Goal: Information Seeking & Learning: Learn about a topic

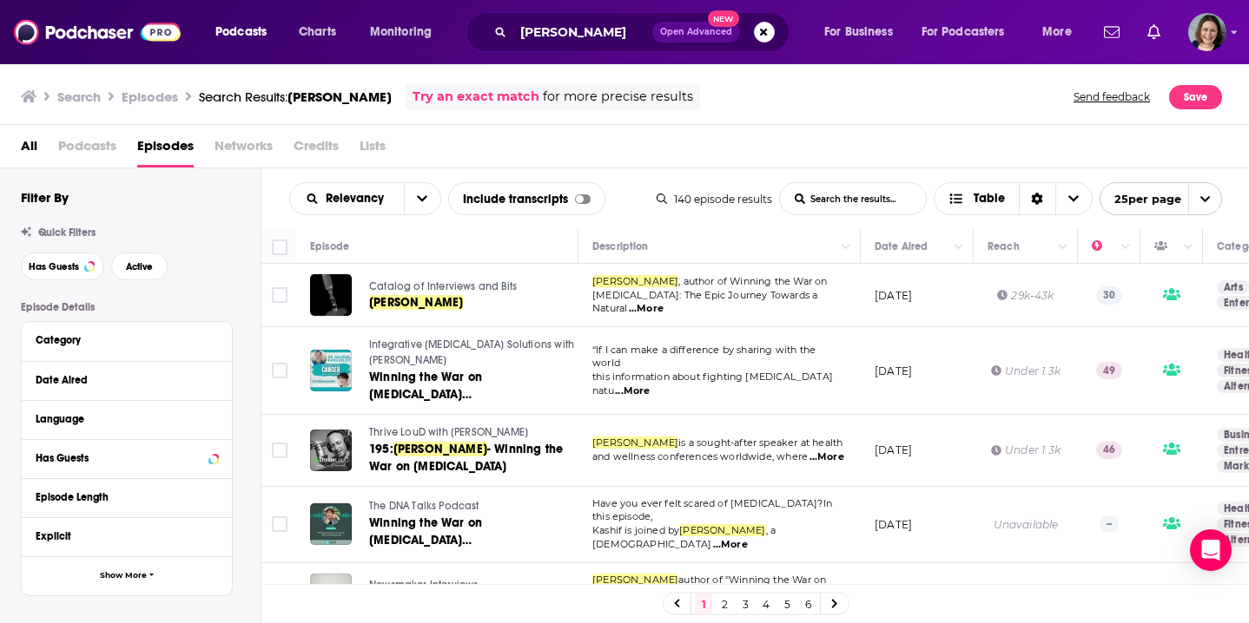
scroll to position [272, 0]
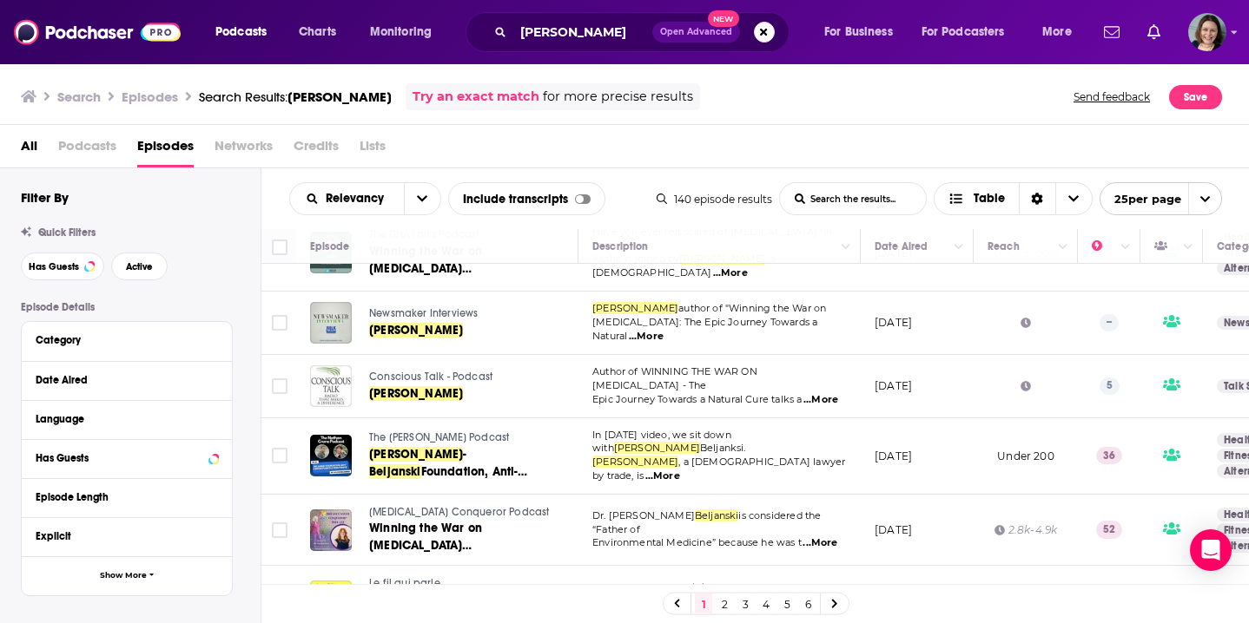
click at [841, 410] on td "Author of WINNING THE WAR ON CANCER - The Epic Journey Towards a Natural Cure t…" at bounding box center [719, 386] width 282 height 63
click at [867, 481] on td "July 18, 2023" at bounding box center [917, 457] width 113 height 76
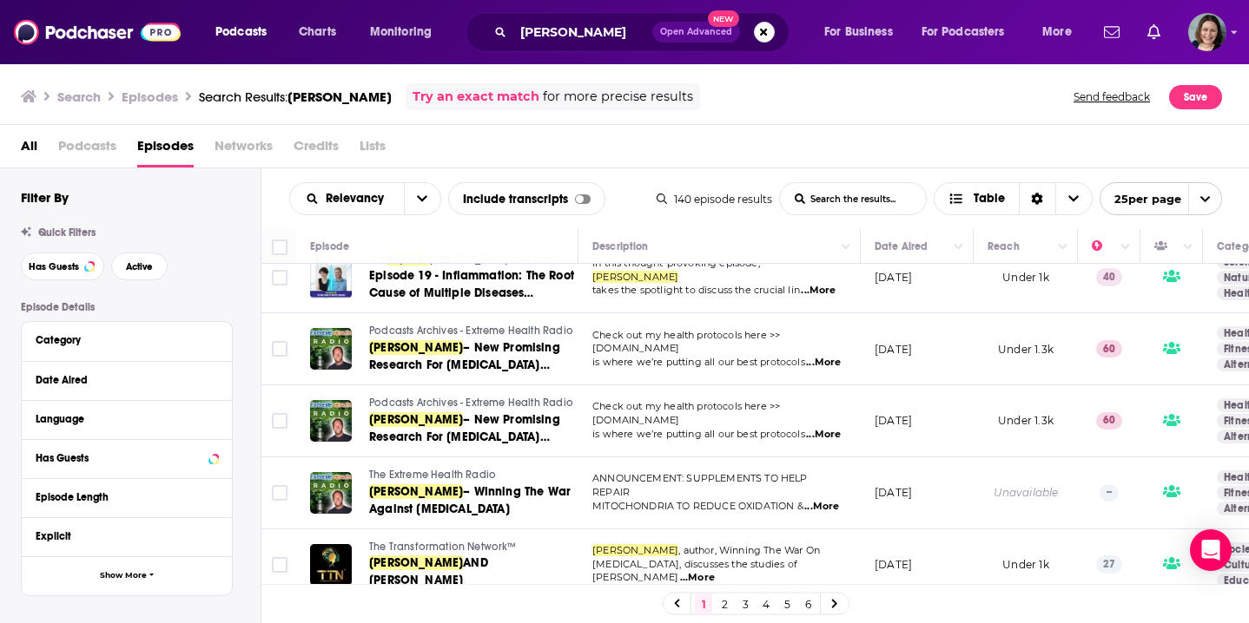
scroll to position [1467, 0]
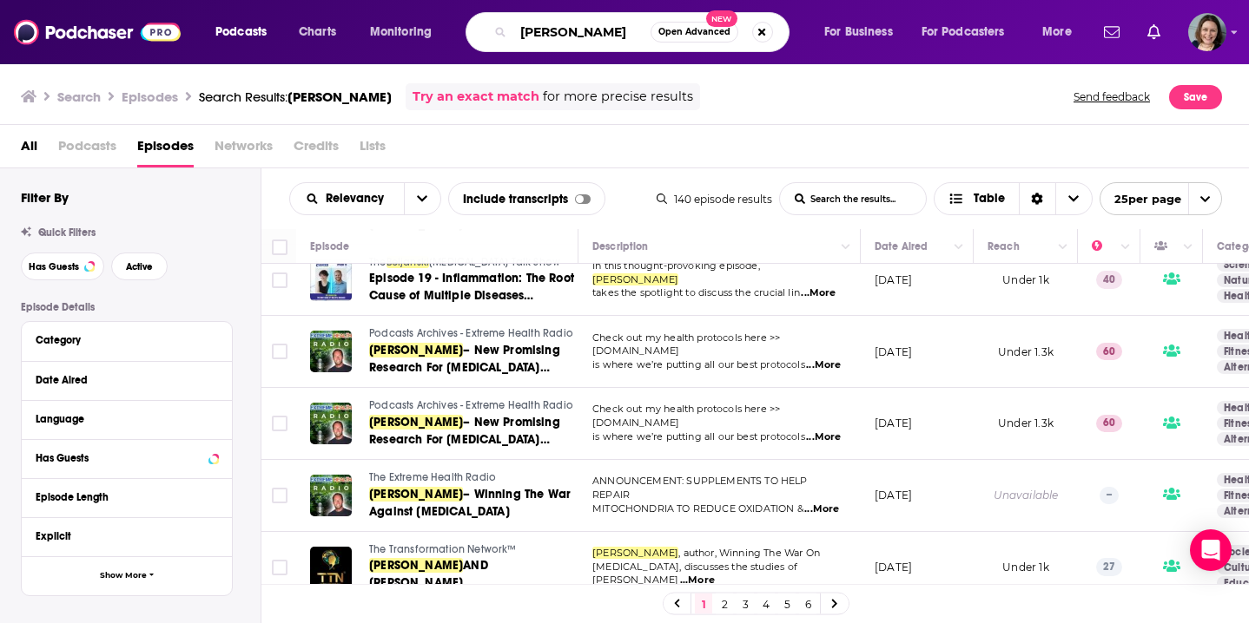
click at [617, 33] on input "Sylvie Beljanski" at bounding box center [581, 32] width 137 height 28
drag, startPoint x: 622, startPoint y: 33, endPoint x: 491, endPoint y: 29, distance: 130.3
click at [491, 29] on div "Sylvie Beljanski Open Advanced New" at bounding box center [627, 32] width 324 height 40
paste input "Jeff Pearson"
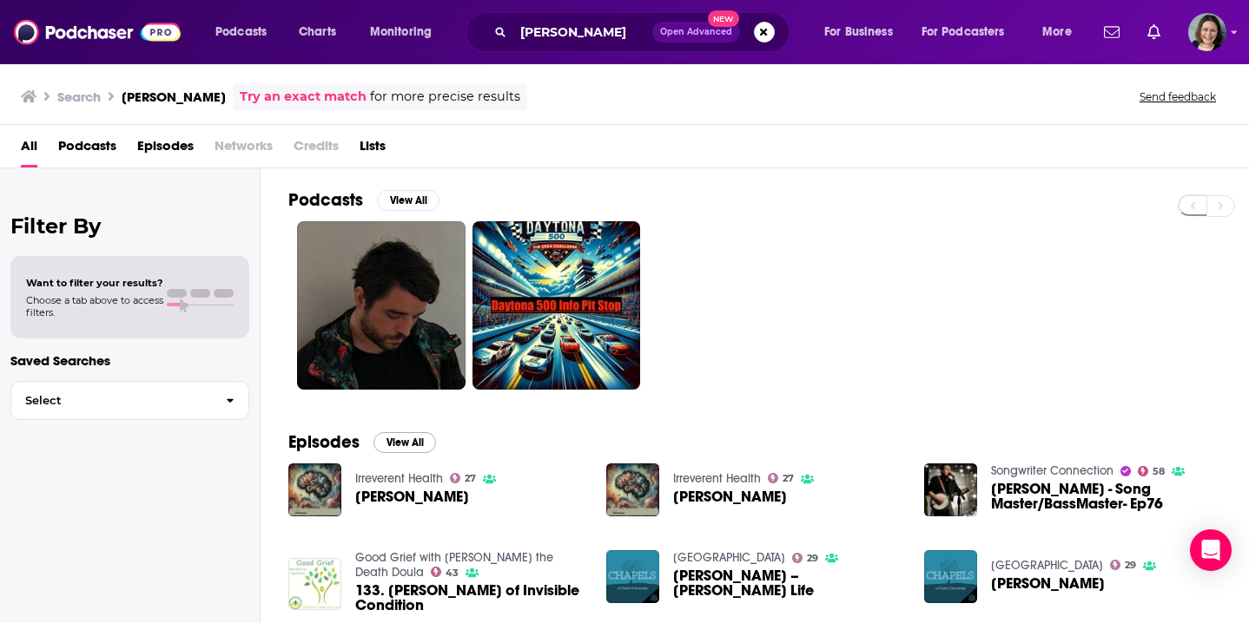
click at [408, 439] on button "View All" at bounding box center [404, 442] width 63 height 21
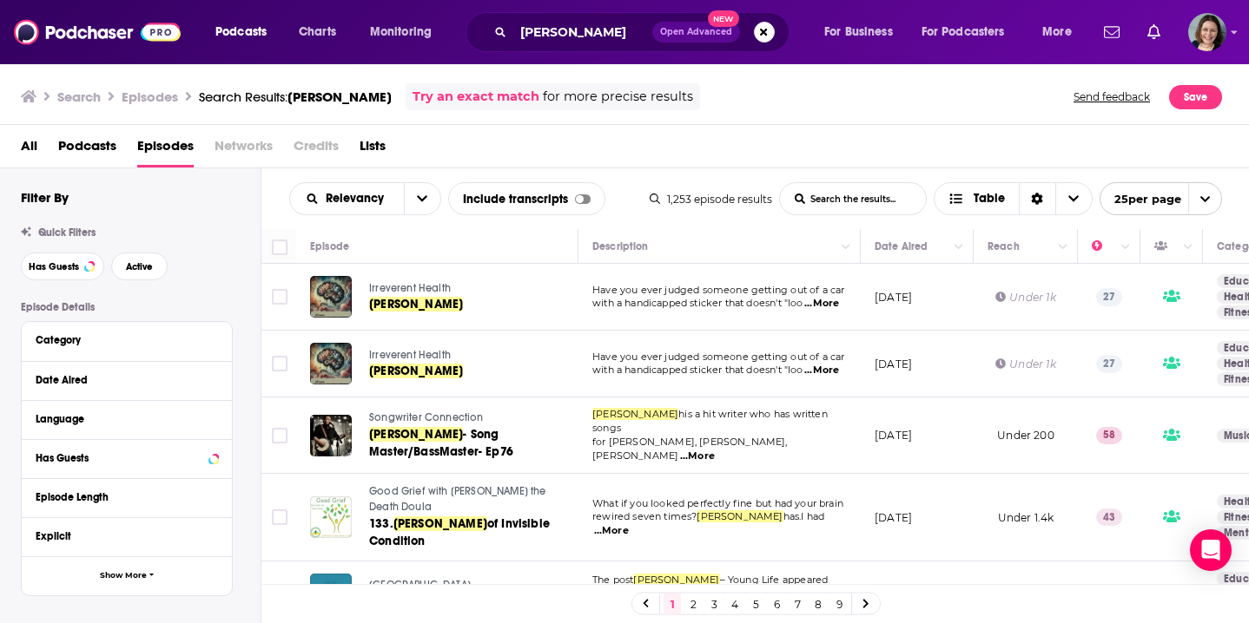
click at [868, 329] on td "March 14, 2024" at bounding box center [917, 297] width 113 height 67
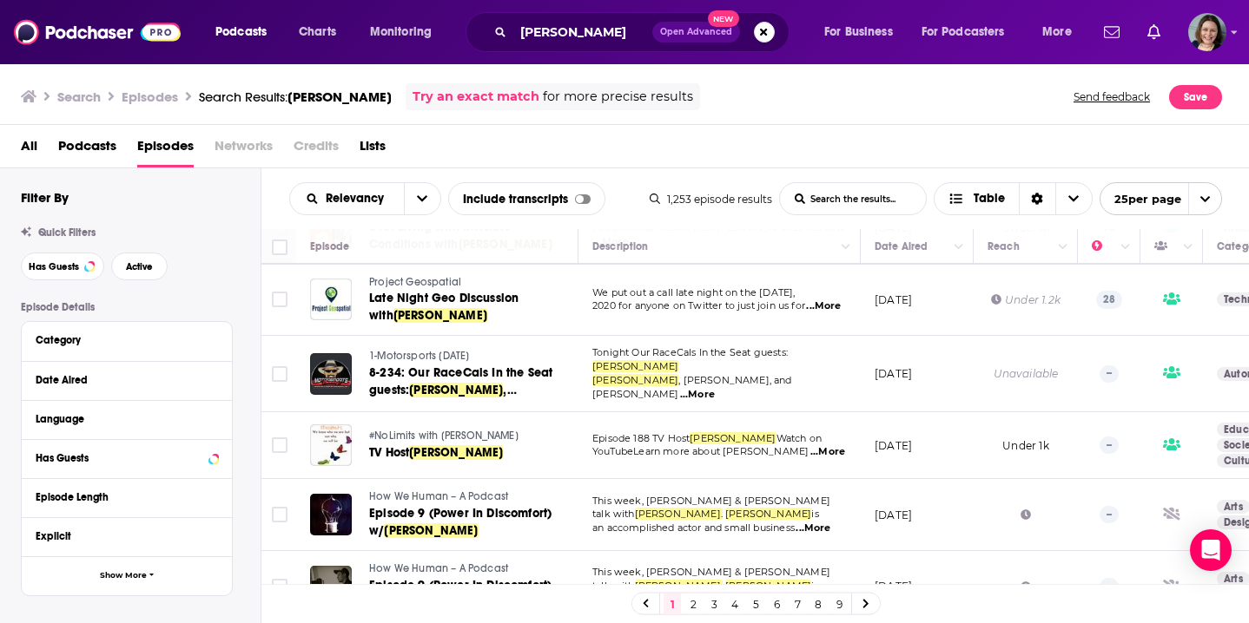
scroll to position [1213, 0]
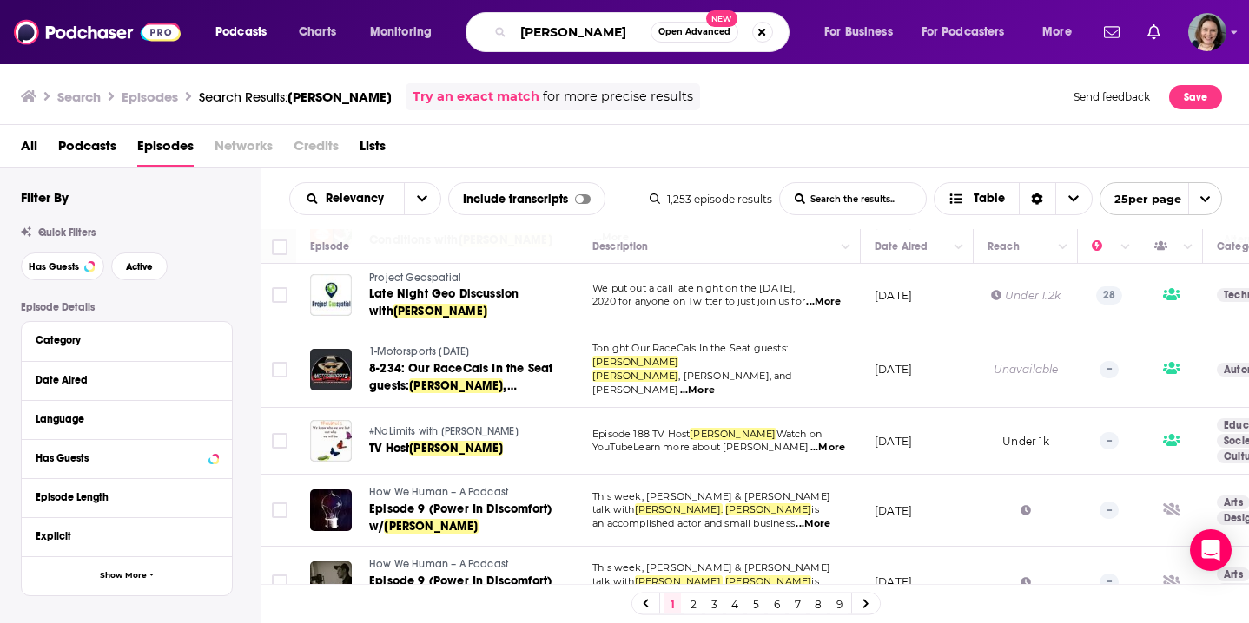
drag, startPoint x: 606, startPoint y: 35, endPoint x: 471, endPoint y: 33, distance: 135.5
click at [471, 33] on div "Jeff Pearson Open Advanced New" at bounding box center [627, 32] width 324 height 40
paste input "Beatty Carmichael"
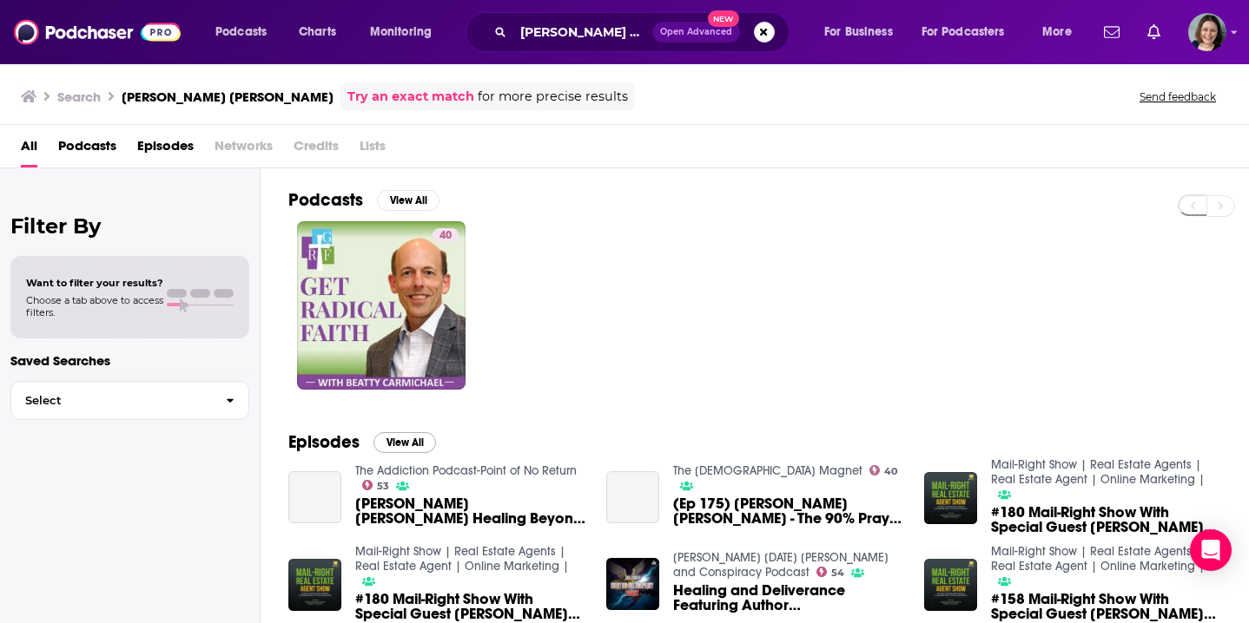
click at [411, 439] on button "View All" at bounding box center [404, 442] width 63 height 21
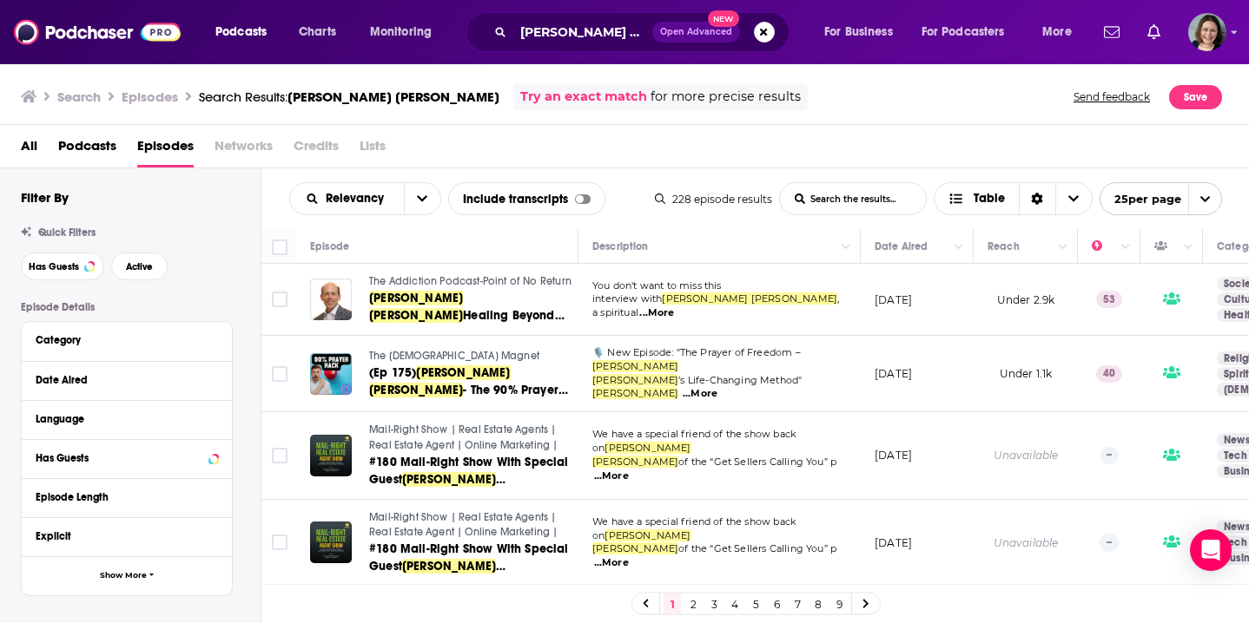
click at [862, 337] on td "March 18, 2025" at bounding box center [917, 374] width 113 height 76
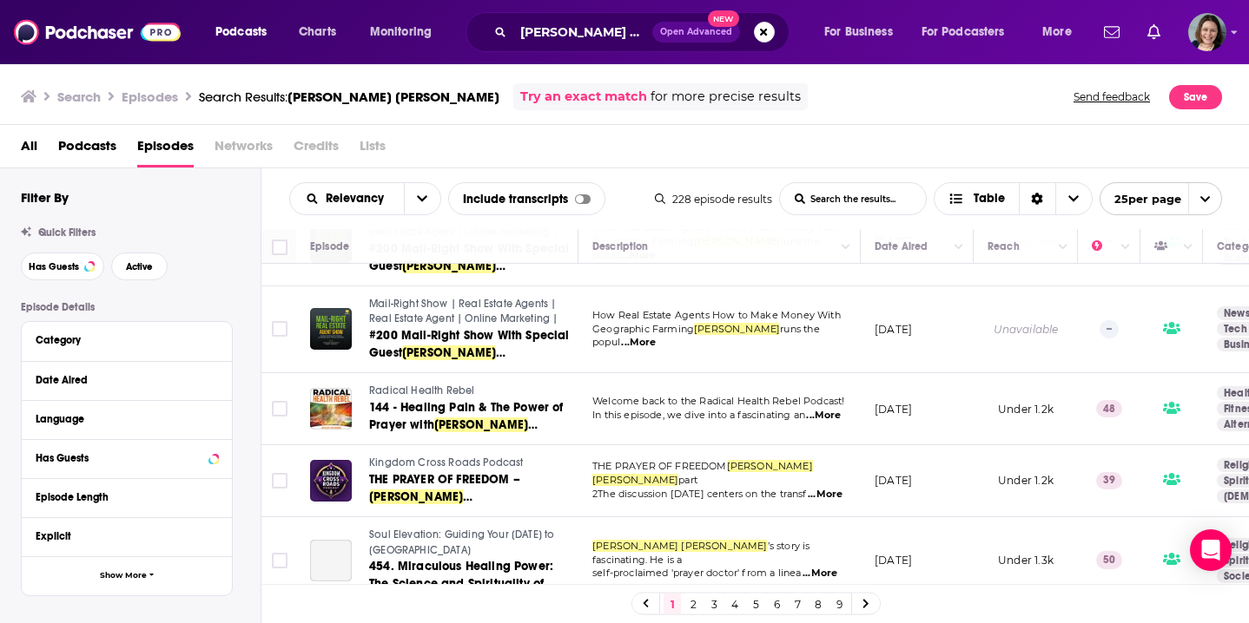
scroll to position [801, 0]
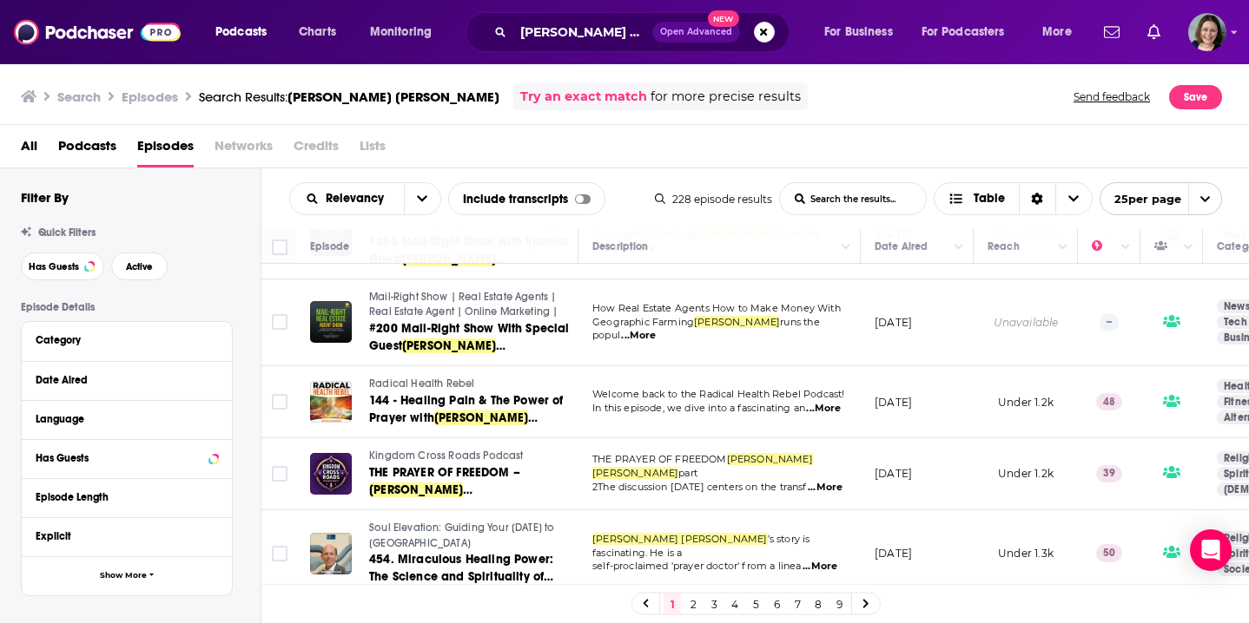
click at [861, 421] on td "March 17, 2025" at bounding box center [917, 402] width 113 height 72
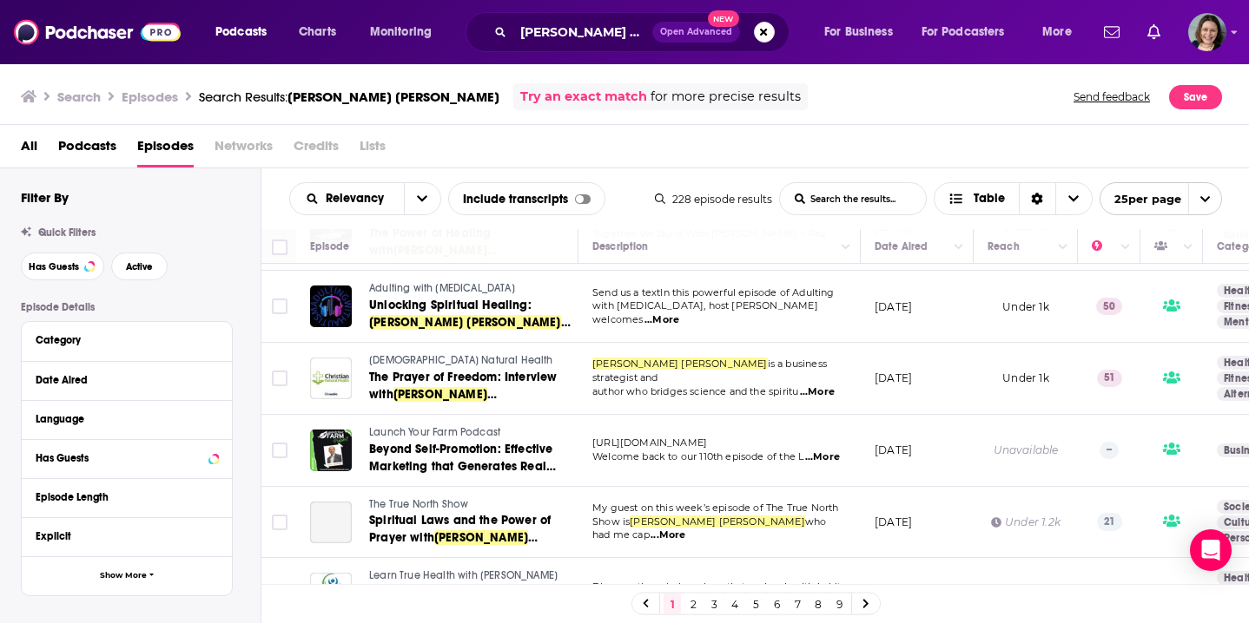
scroll to position [1600, 0]
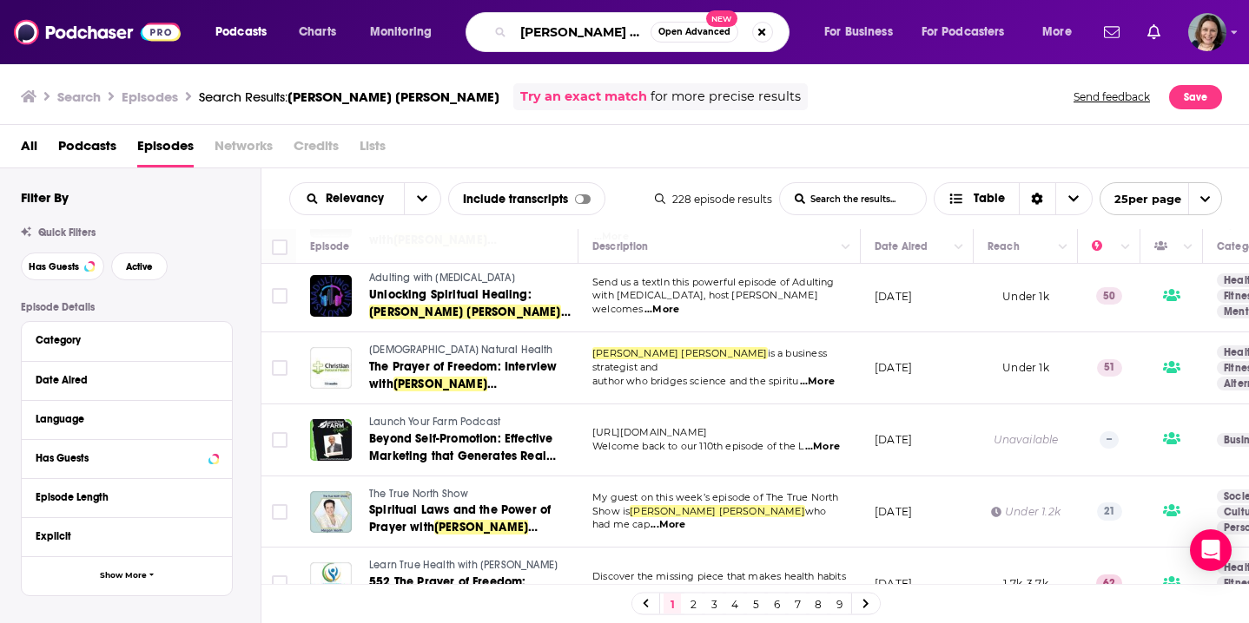
drag, startPoint x: 638, startPoint y: 34, endPoint x: 478, endPoint y: 36, distance: 159.8
click at [478, 36] on div "Beatty Carmichael Open Advanced New" at bounding box center [627, 32] width 324 height 40
paste input "Dr. Melissa Sel"
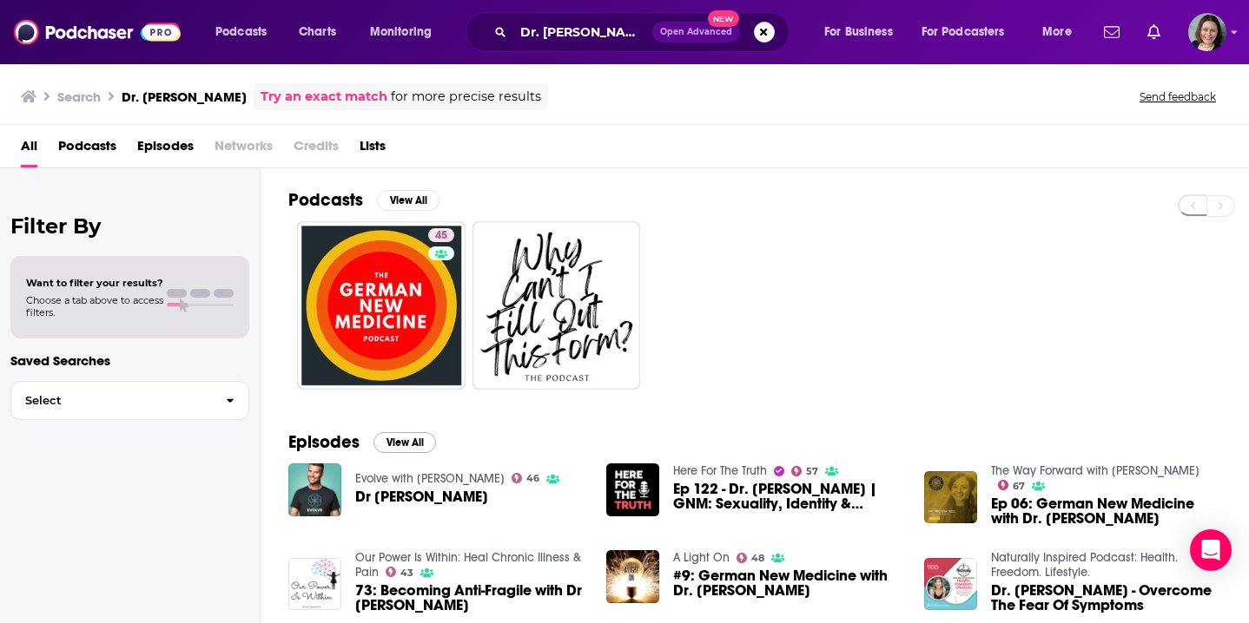
click at [405, 438] on button "View All" at bounding box center [404, 442] width 63 height 21
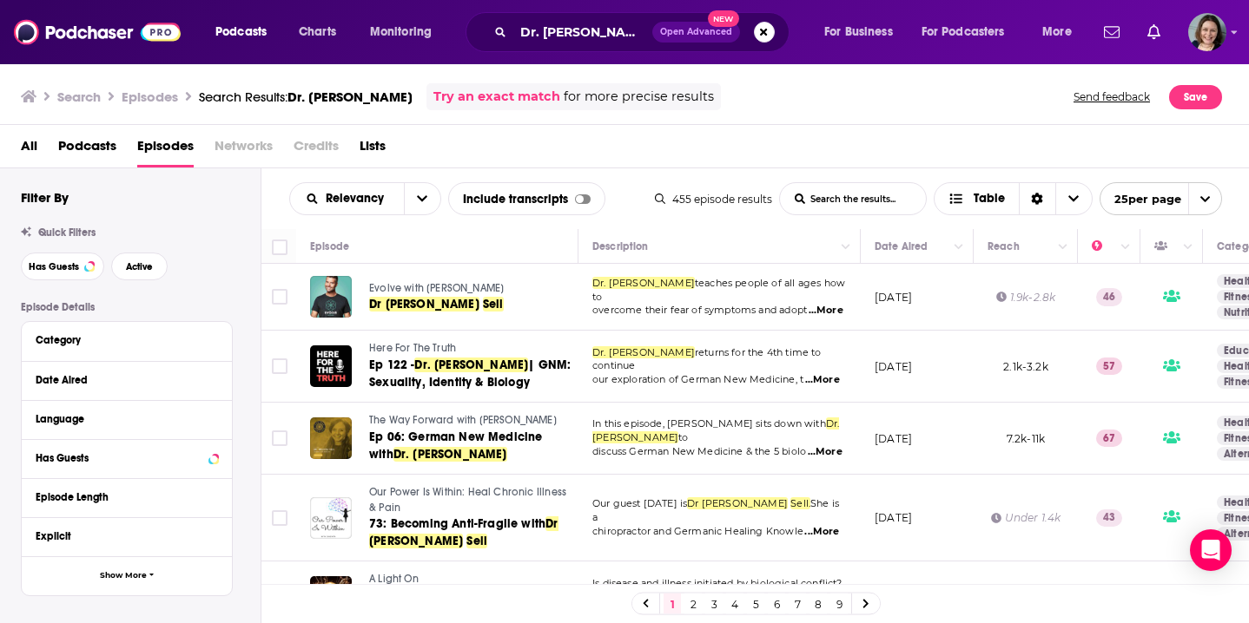
click at [864, 329] on td "March 20, 2020" at bounding box center [917, 297] width 113 height 67
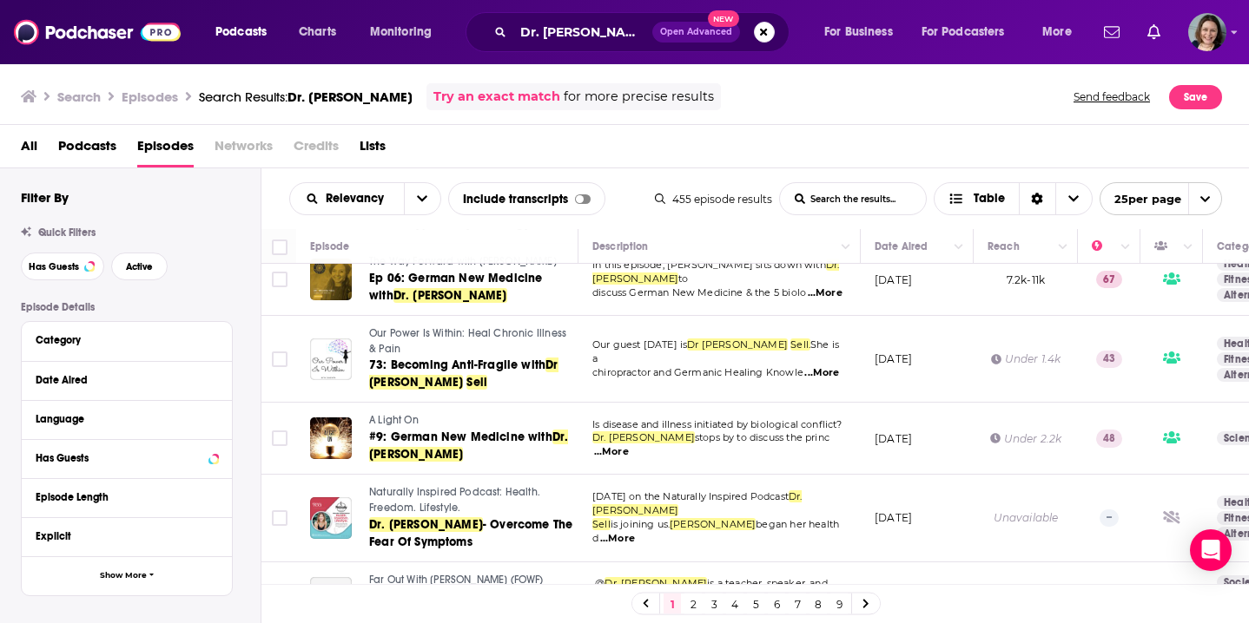
scroll to position [162, 0]
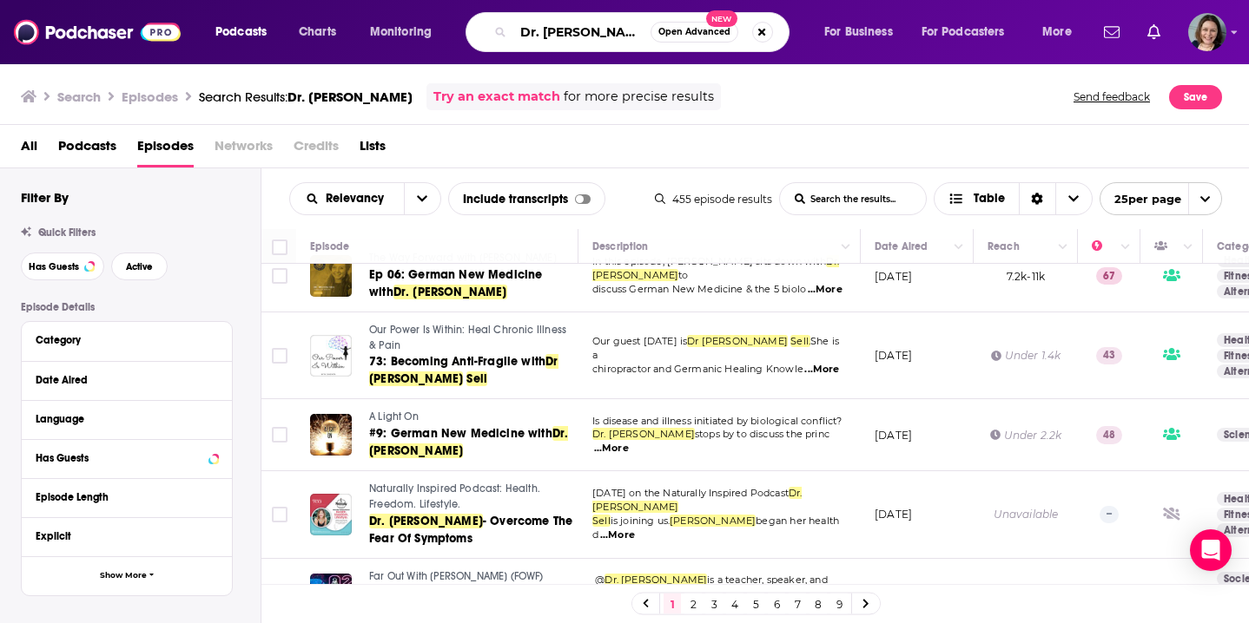
drag, startPoint x: 522, startPoint y: 33, endPoint x: 625, endPoint y: 32, distance: 103.3
click at [625, 32] on input "Dr. Melissa Sell" at bounding box center [581, 32] width 137 height 28
paste input "Kathleen King"
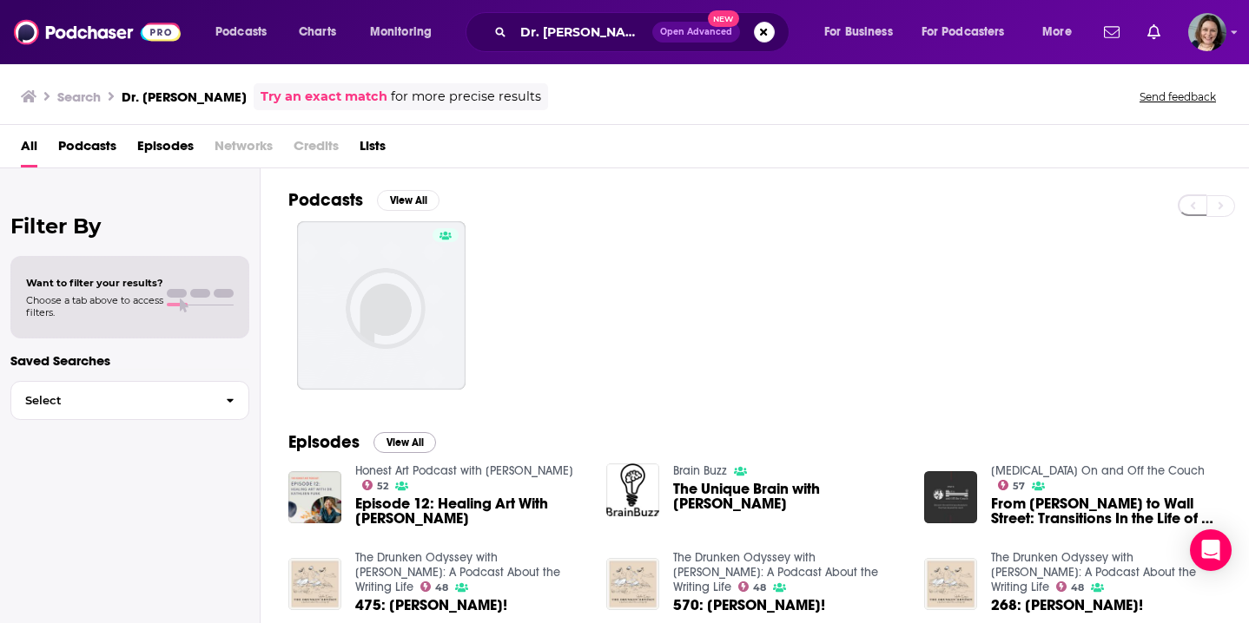
click at [414, 445] on button "View All" at bounding box center [404, 442] width 63 height 21
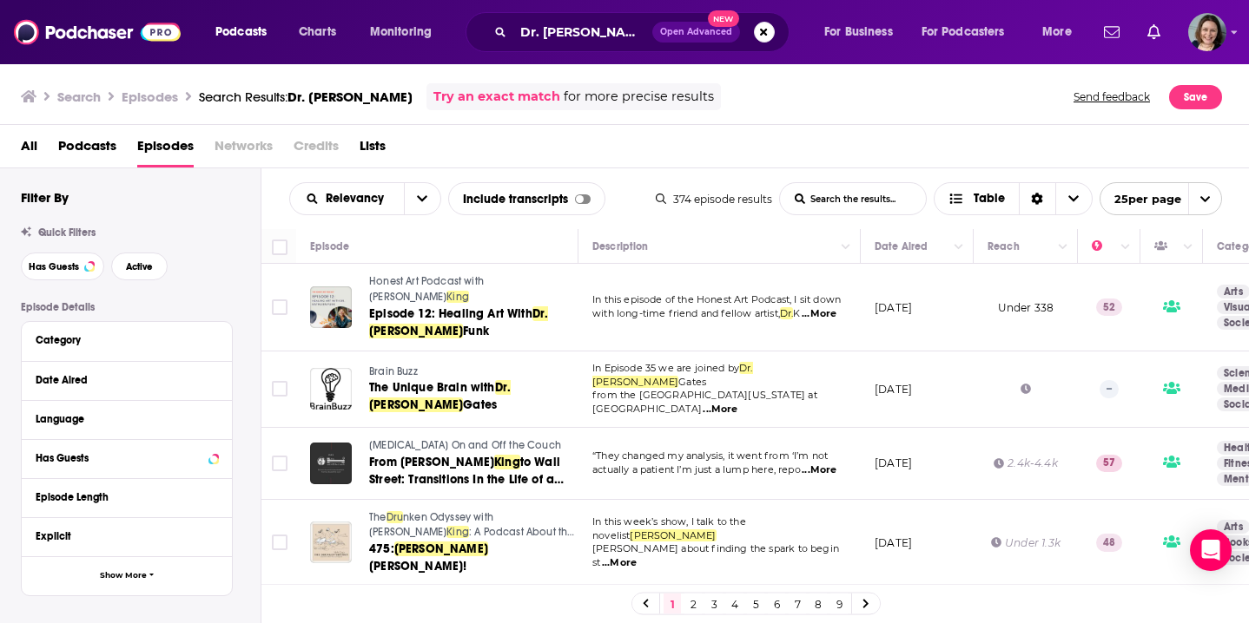
click at [815, 403] on td "In Episode 35 we are joined by Dr. Kathleen Gates from the University of North …" at bounding box center [719, 390] width 282 height 76
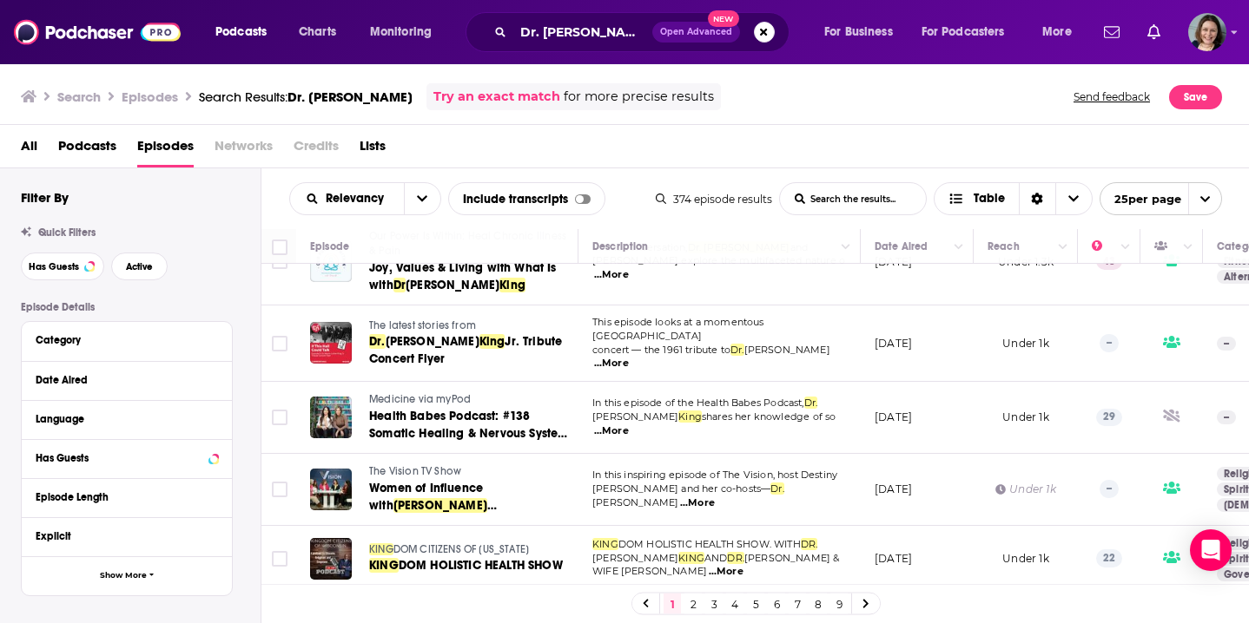
scroll to position [1318, 0]
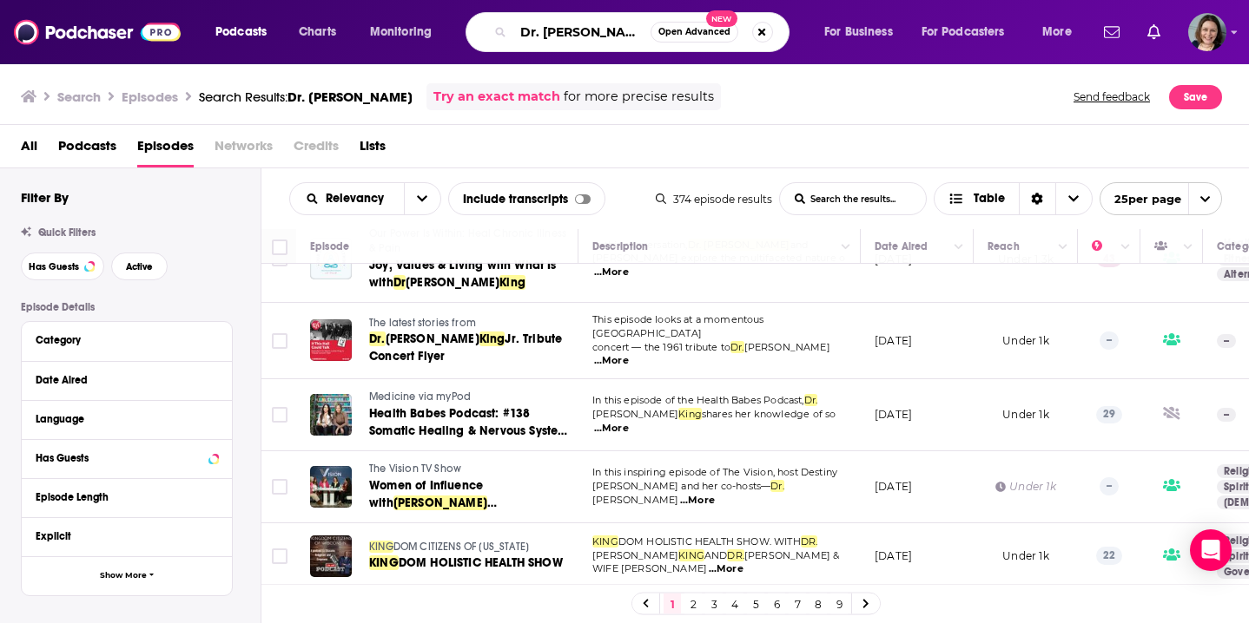
drag, startPoint x: 632, startPoint y: 34, endPoint x: 485, endPoint y: 32, distance: 147.6
click at [485, 32] on div "Dr. Kathleen King Open Advanced New" at bounding box center [627, 32] width 324 height 40
paste input "irstie Griffiths"
type input "[PERSON_NAME]"
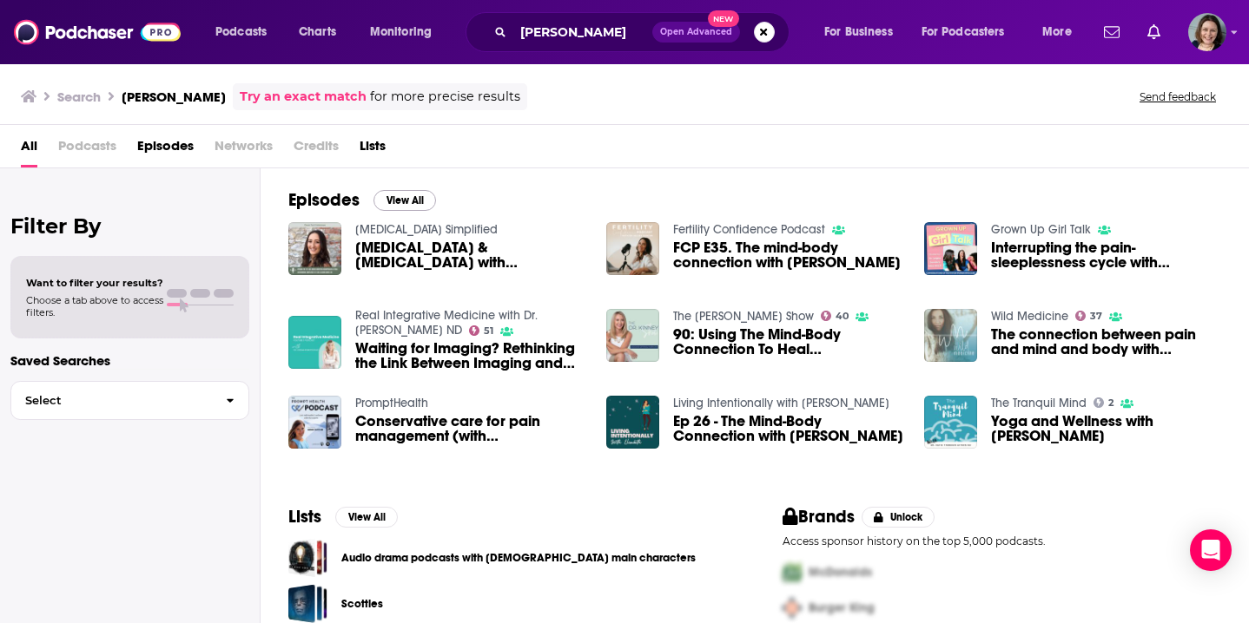
click at [416, 201] on button "View All" at bounding box center [404, 200] width 63 height 21
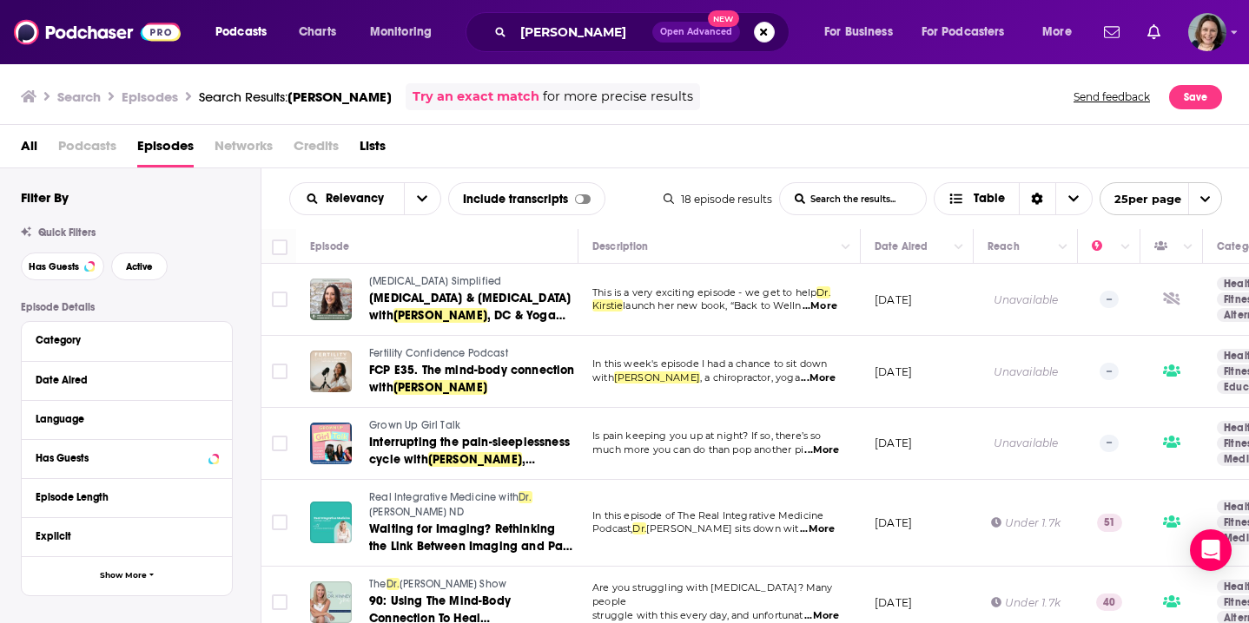
click at [880, 478] on td "March 1, 2022" at bounding box center [917, 444] width 113 height 72
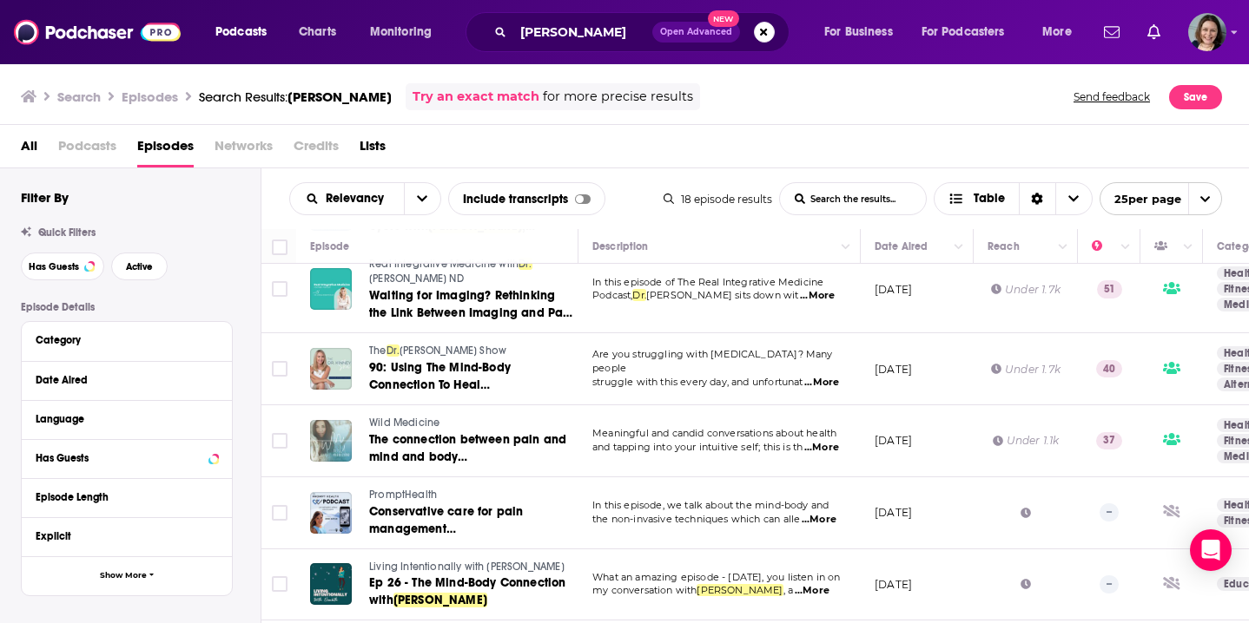
scroll to position [247, 0]
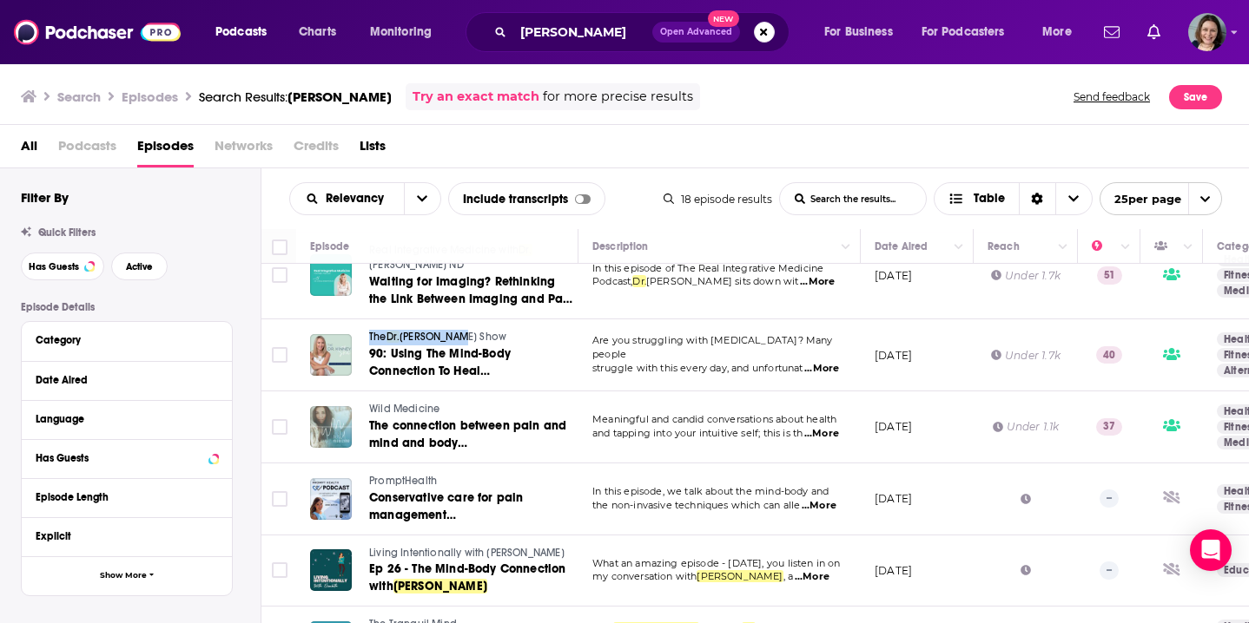
click at [884, 455] on td "May 17, 2022" at bounding box center [917, 428] width 113 height 72
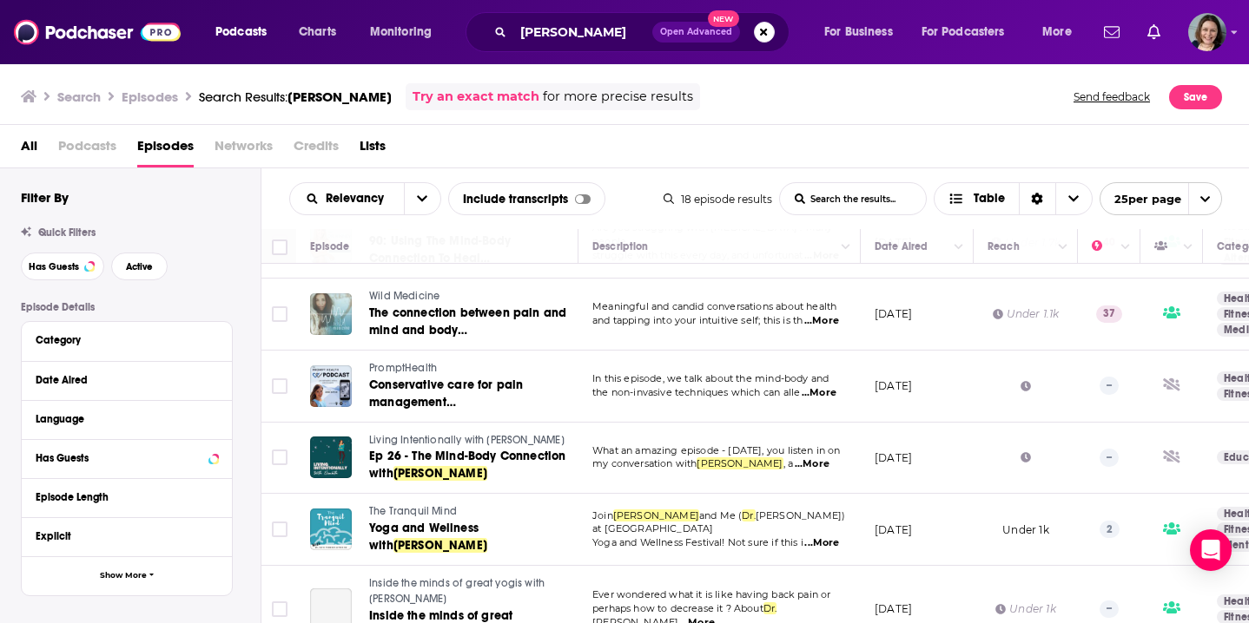
scroll to position [362, 0]
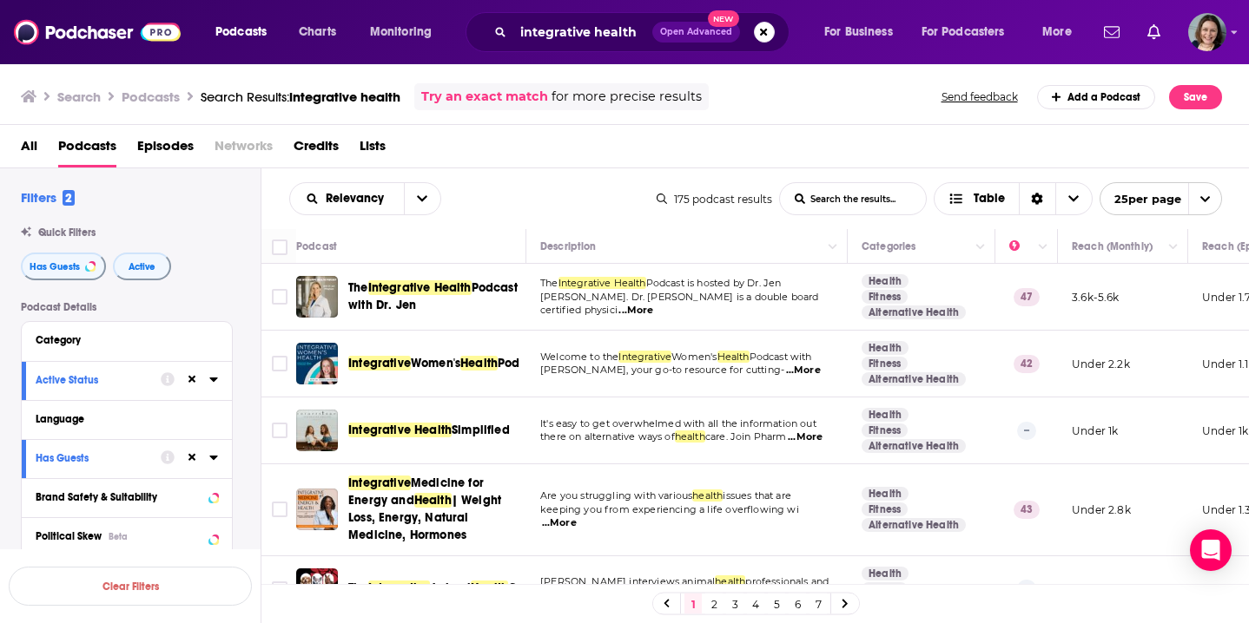
click at [842, 460] on td "It's easy to get overwhelmed with all the information out there on alternative …" at bounding box center [686, 431] width 321 height 67
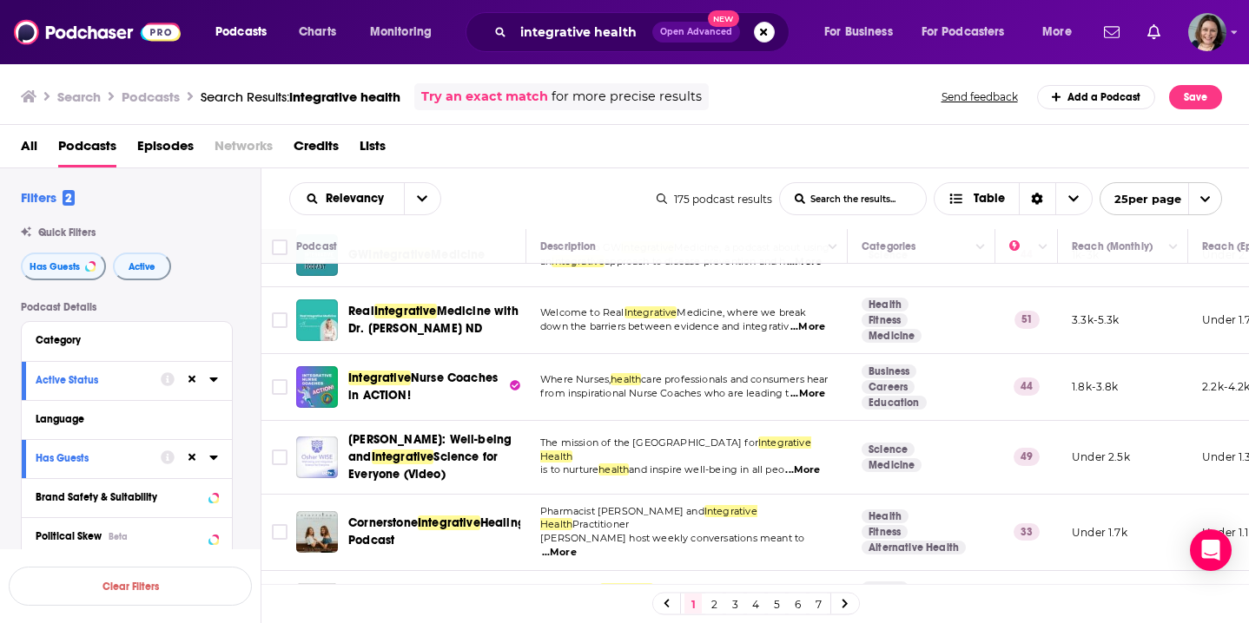
scroll to position [486, 0]
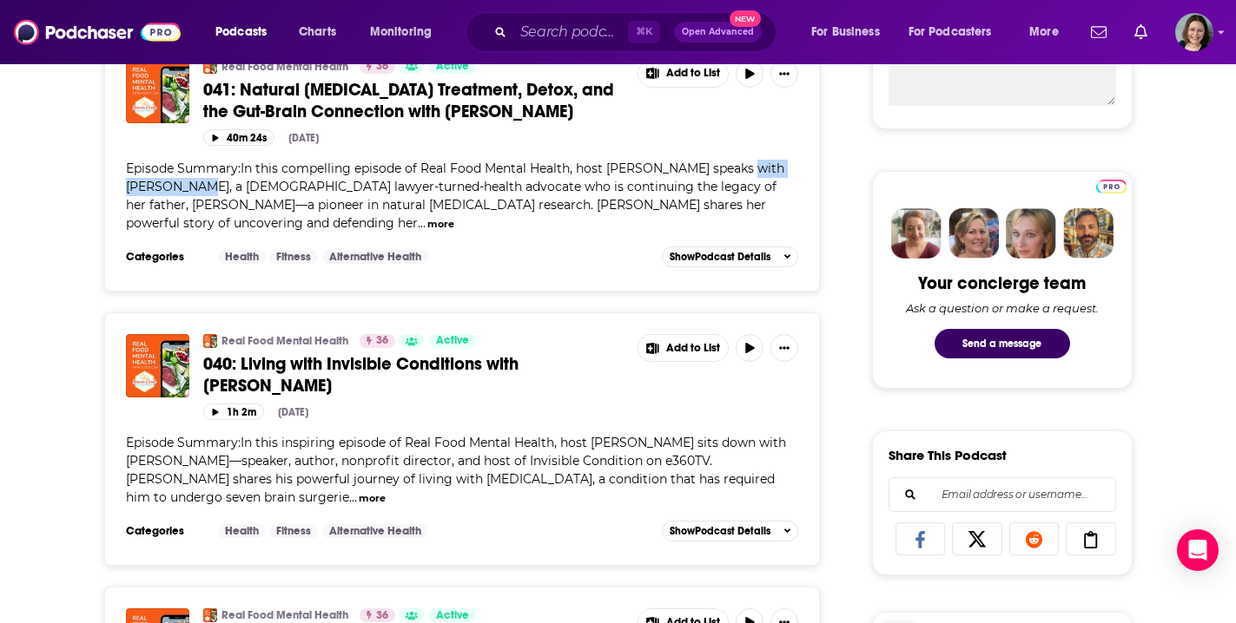
scroll to position [743, 0]
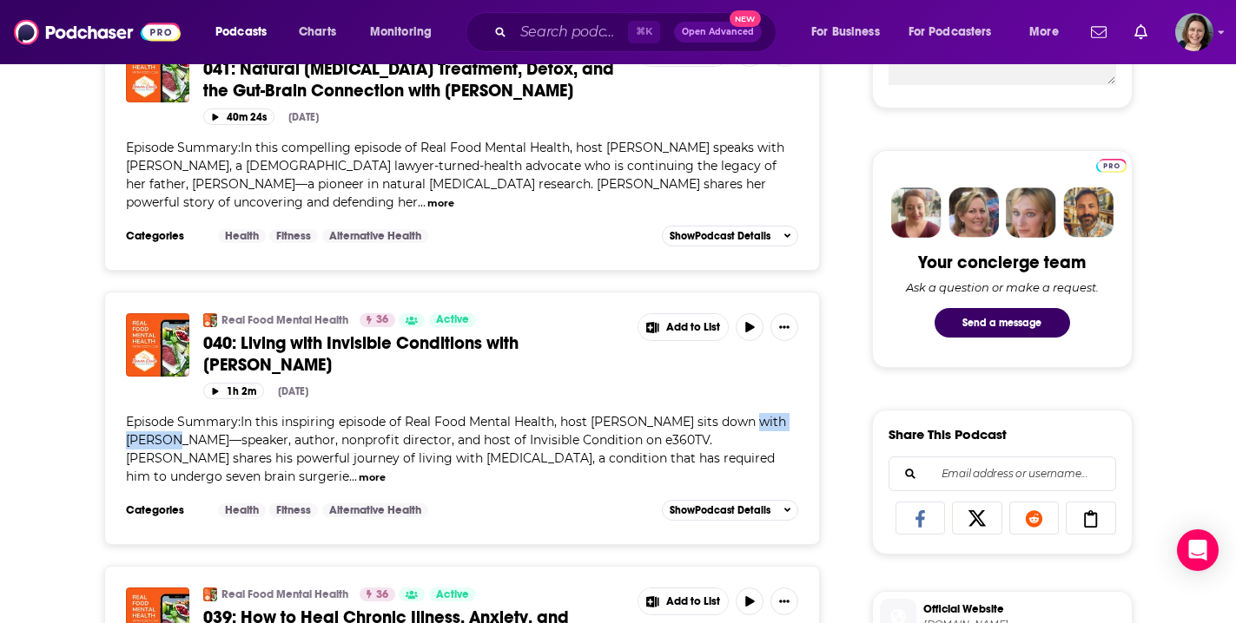
drag, startPoint x: 740, startPoint y: 400, endPoint x: 175, endPoint y: 421, distance: 565.7
click at [175, 422] on span "Episode Summary:In this inspiring episode of Real Food Mental Health, host [PER…" at bounding box center [456, 449] width 660 height 70
copy span "[PERSON_NAME]"
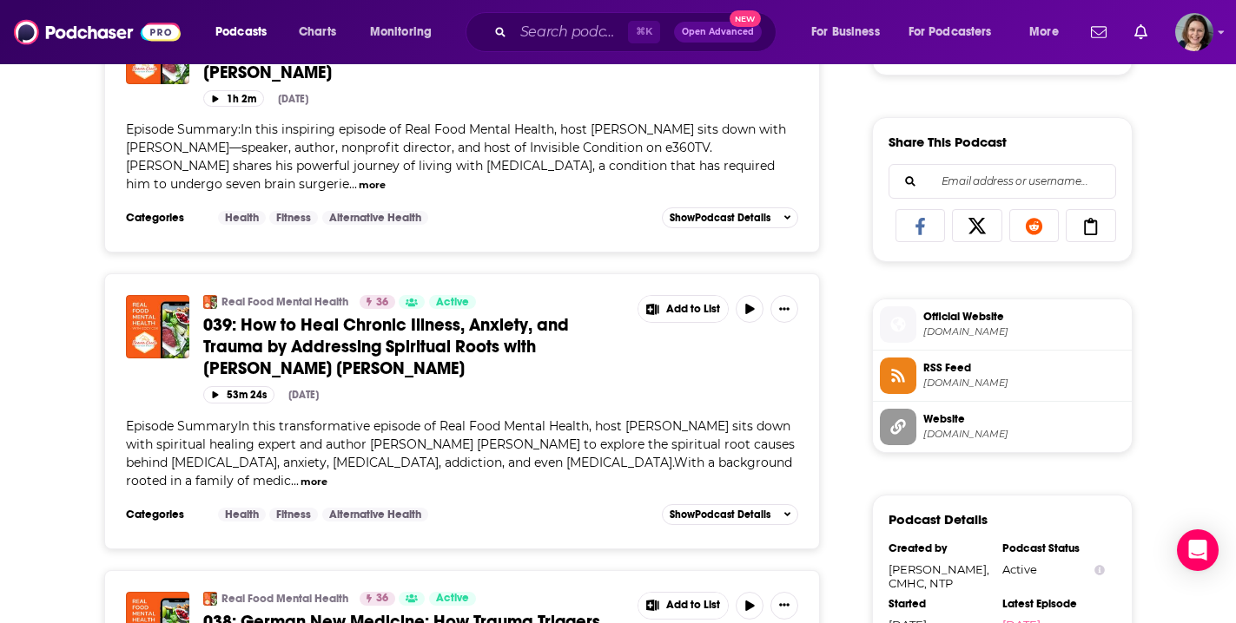
scroll to position [1037, 0]
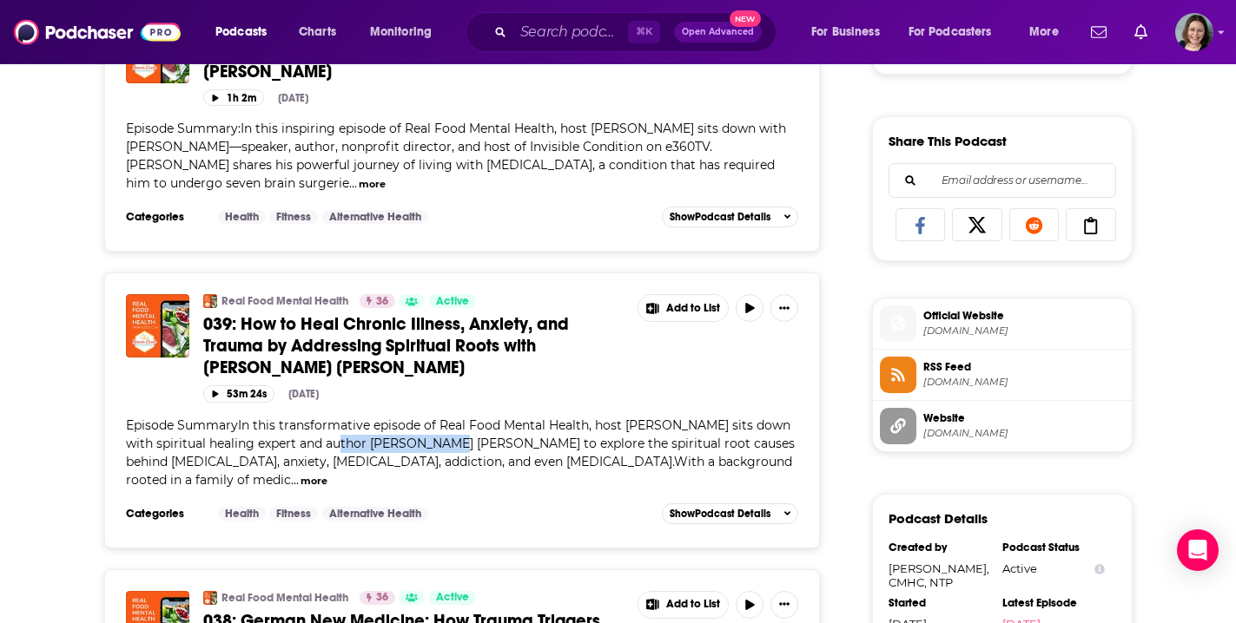
drag, startPoint x: 340, startPoint y: 420, endPoint x: 452, endPoint y: 426, distance: 113.1
click at [452, 426] on span "Episode SummaryIn this transformative episode of Real Food Mental Health, host …" at bounding box center [460, 453] width 669 height 70
copy span "Beatty Carmichael"
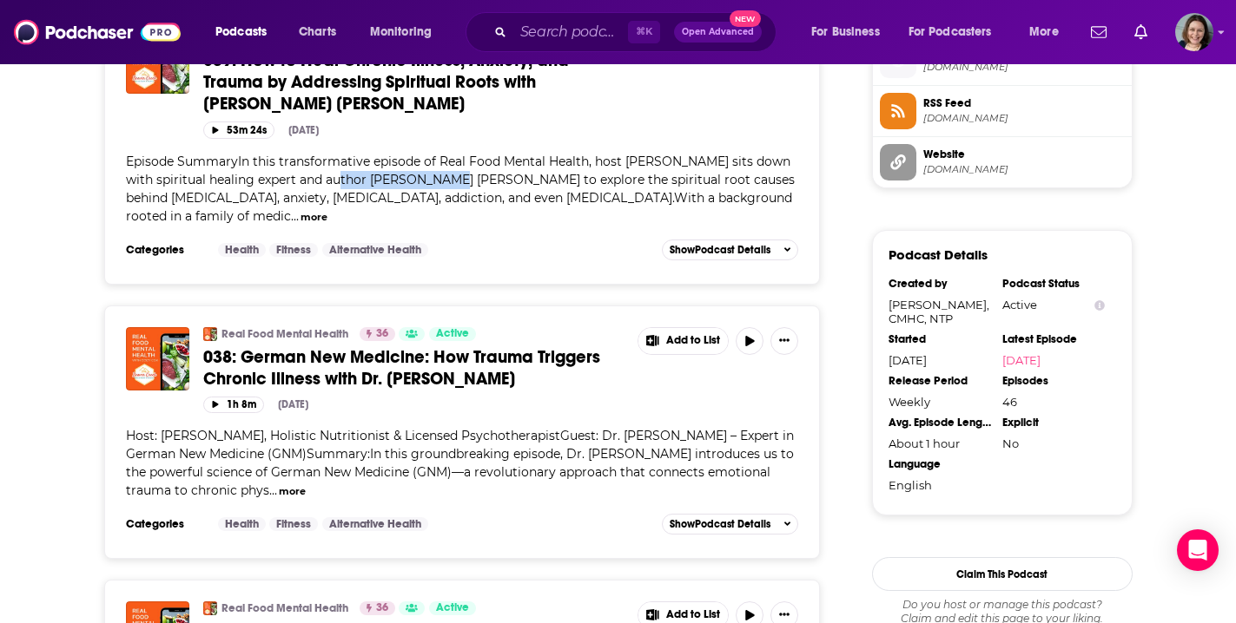
scroll to position [1322, 0]
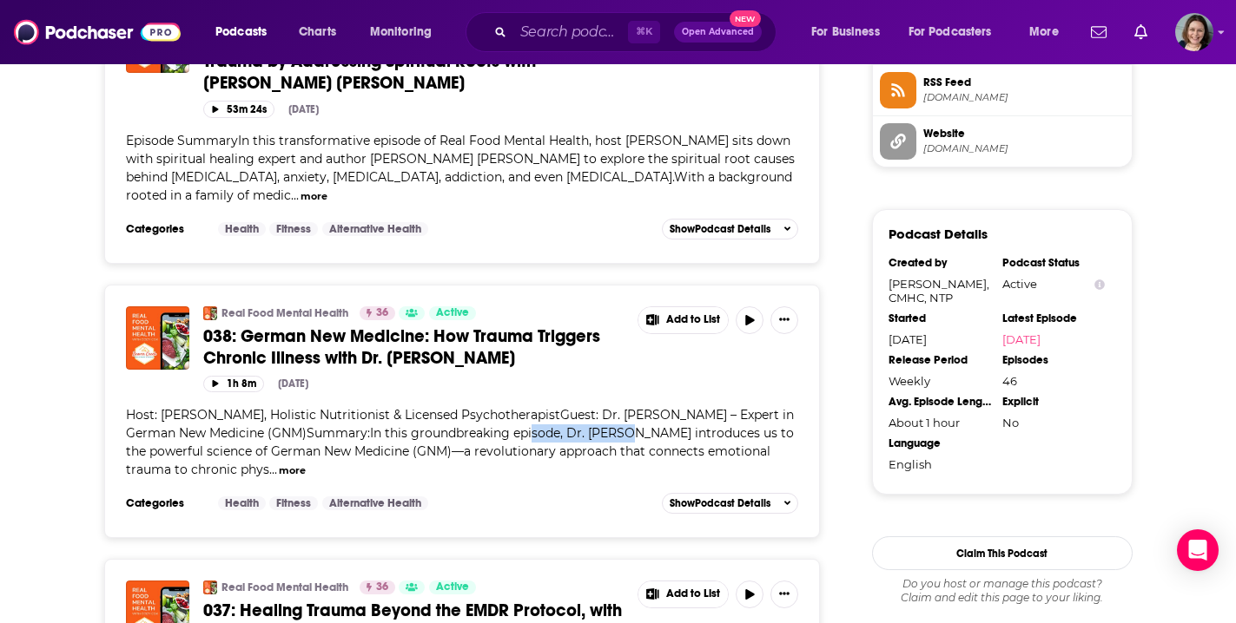
drag, startPoint x: 487, startPoint y: 412, endPoint x: 574, endPoint y: 413, distance: 86.8
click at [574, 413] on span "Host: Cody Cox, Holistic Nutritionist & Licensed PsychotherapistGuest: Dr. Meli…" at bounding box center [460, 442] width 668 height 70
copy span "Dr. Melissa Sell"
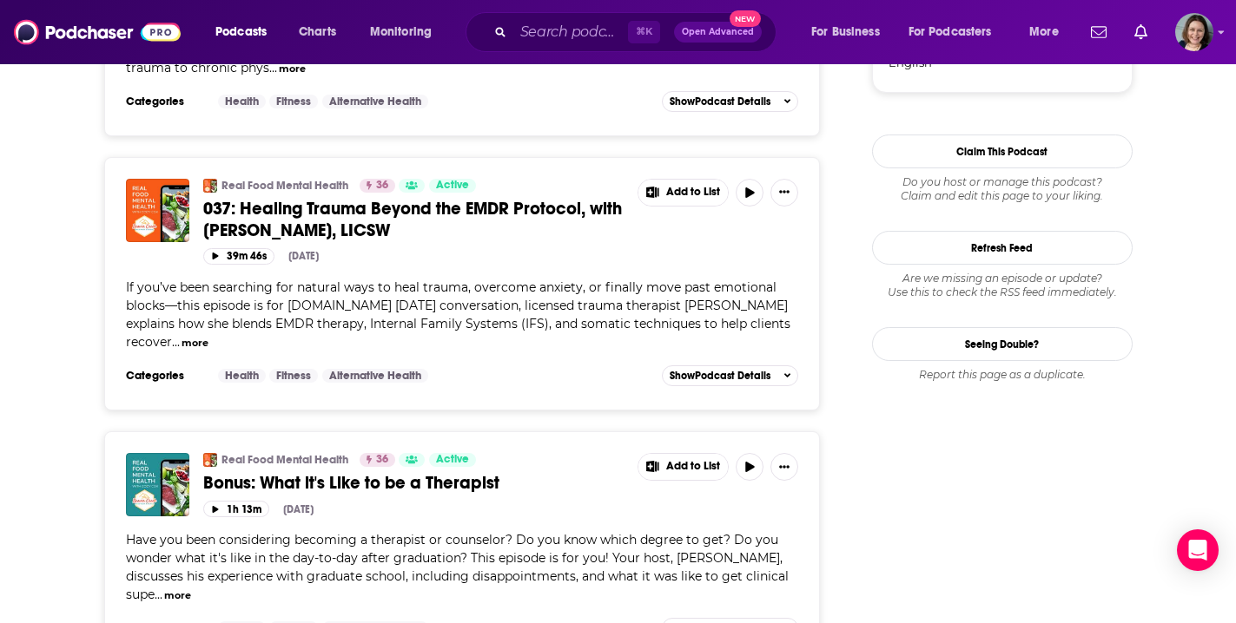
scroll to position [1734, 0]
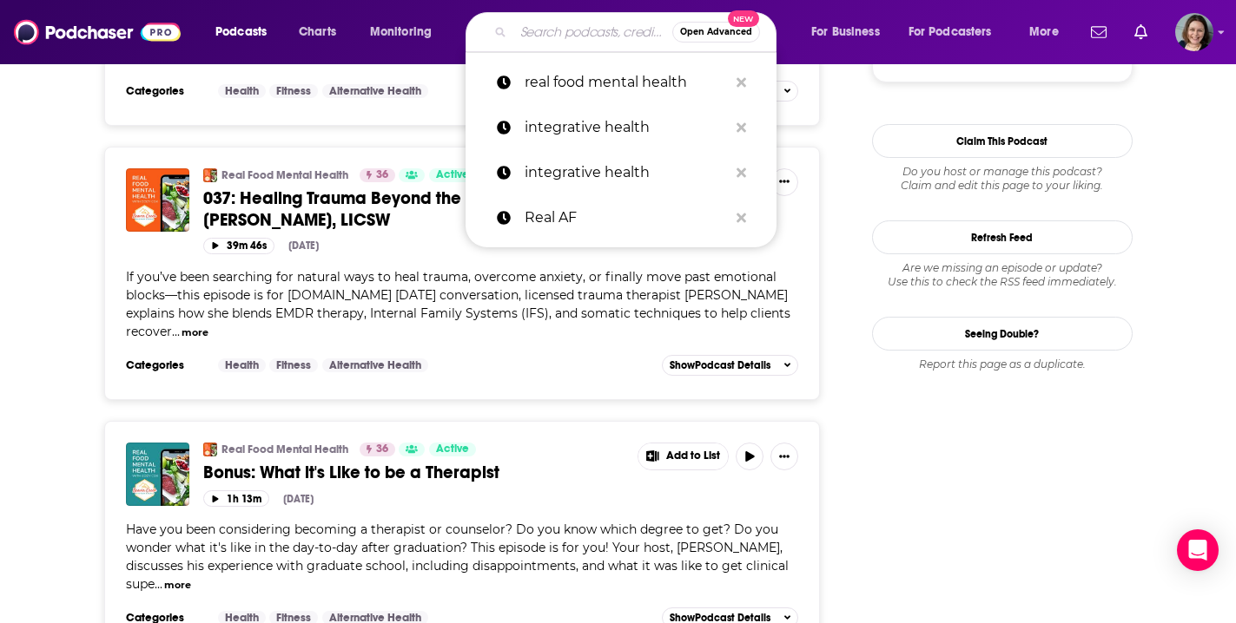
click at [585, 31] on input "Search podcasts, credits, & more..." at bounding box center [592, 32] width 159 height 28
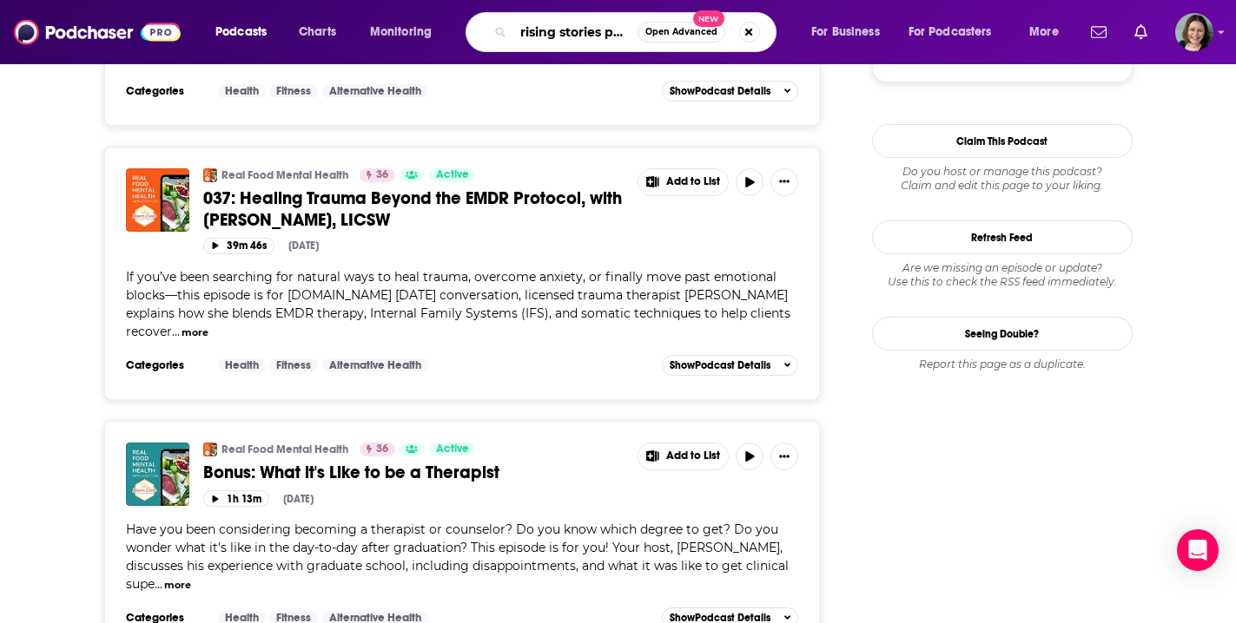
type input "rising stories podcast"
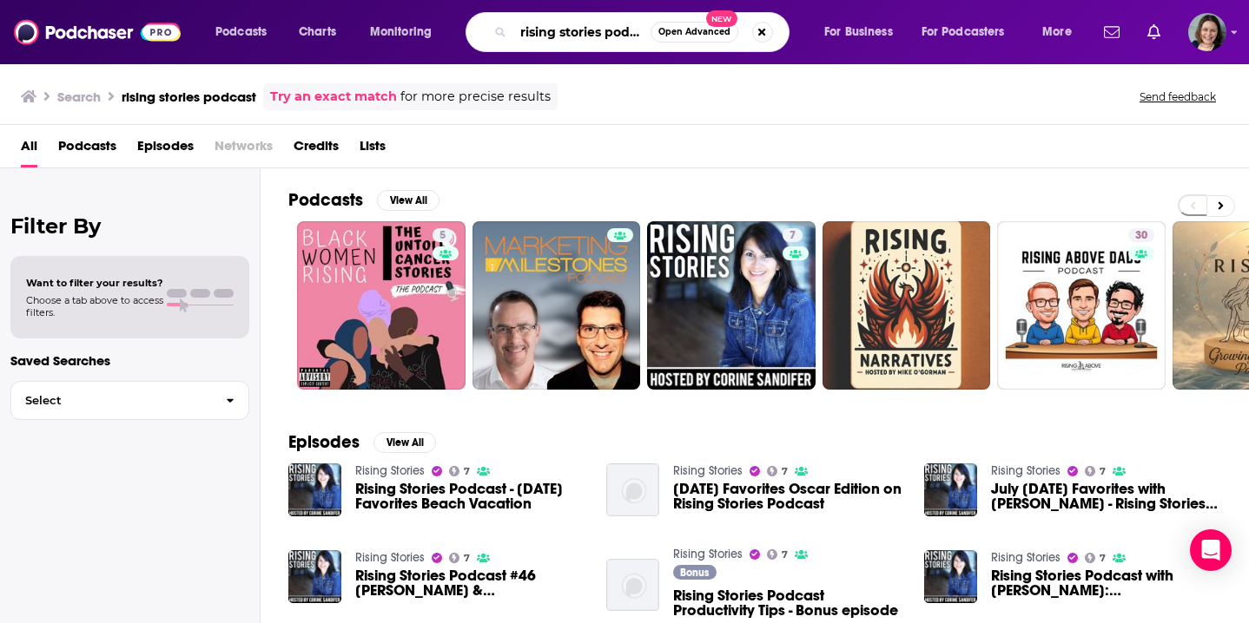
drag, startPoint x: 521, startPoint y: 30, endPoint x: 663, endPoint y: 29, distance: 142.4
click at [663, 29] on div "rising stories podcast Open Advanced New" at bounding box center [627, 32] width 324 height 40
type input "real integrative medicine"
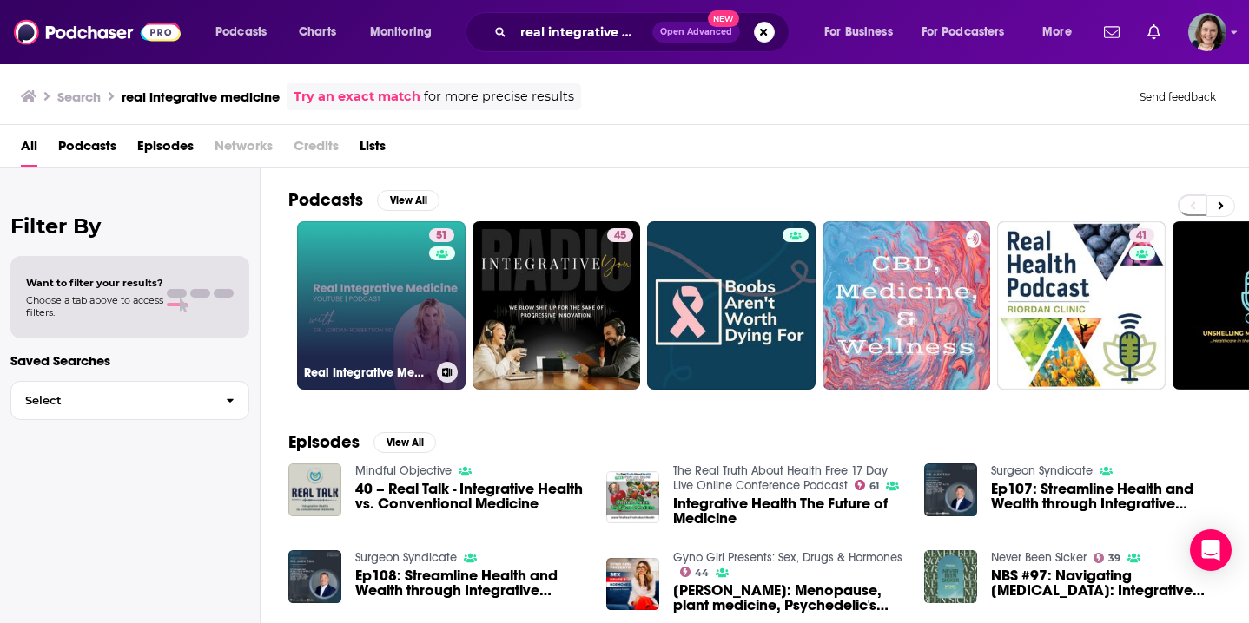
click at [392, 293] on link "51 Real Integrative Medicine with Dr. Jordan Robertson ND" at bounding box center [381, 305] width 168 height 168
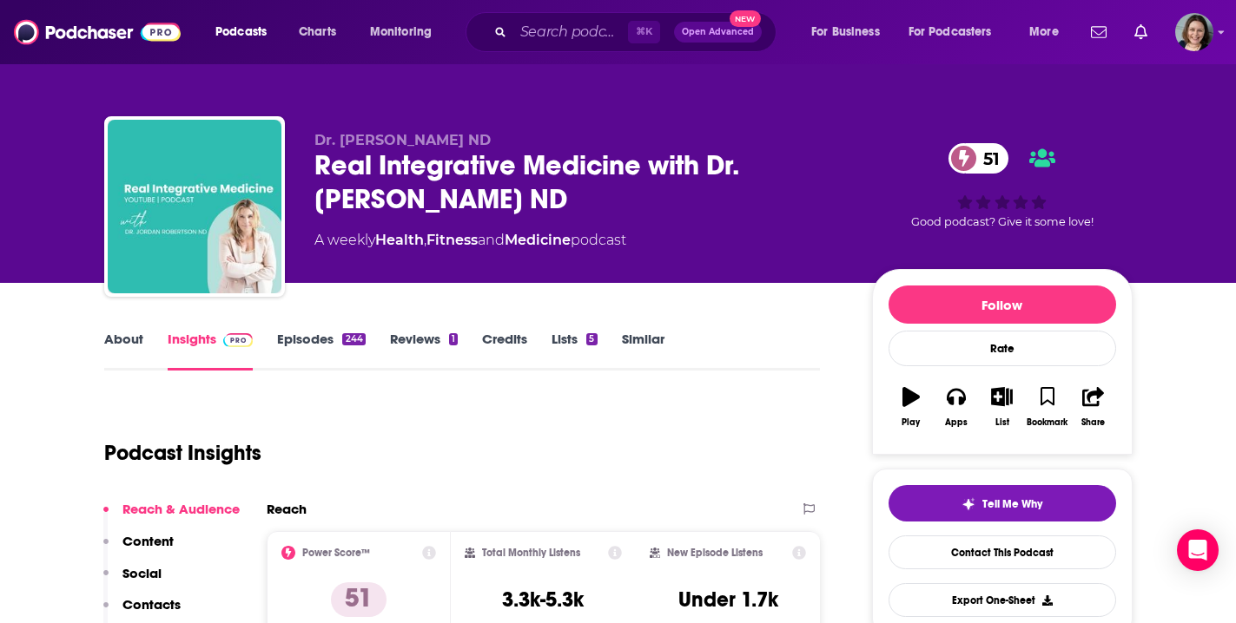
click at [307, 333] on link "Episodes 244" at bounding box center [321, 351] width 88 height 40
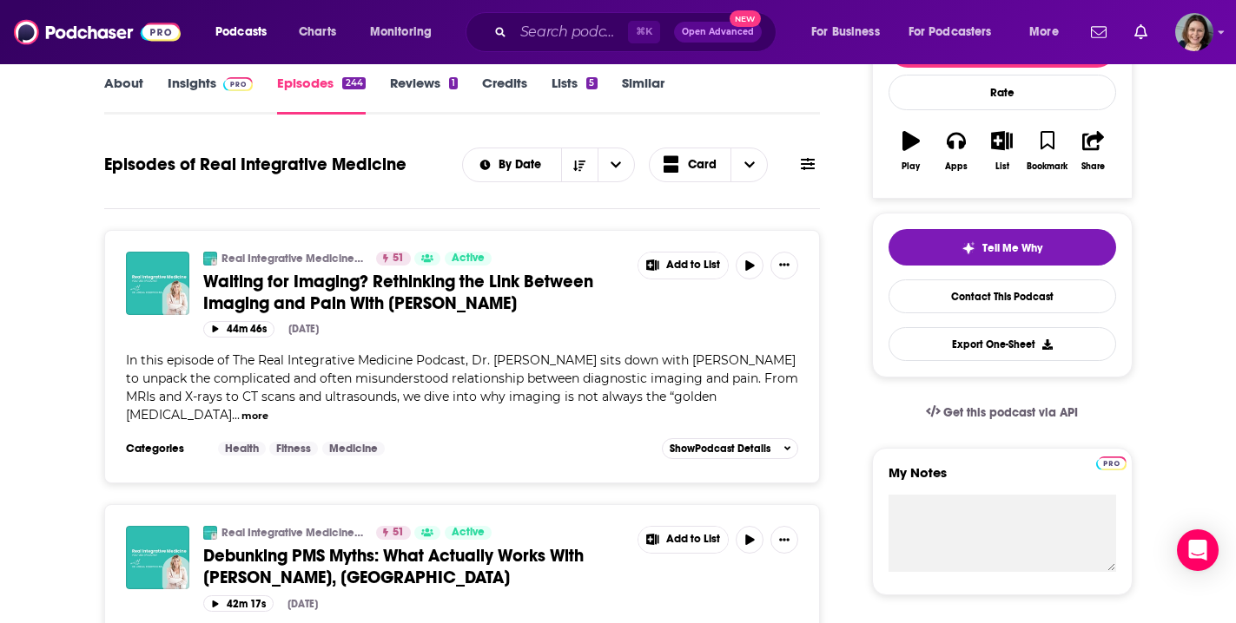
scroll to position [286, 0]
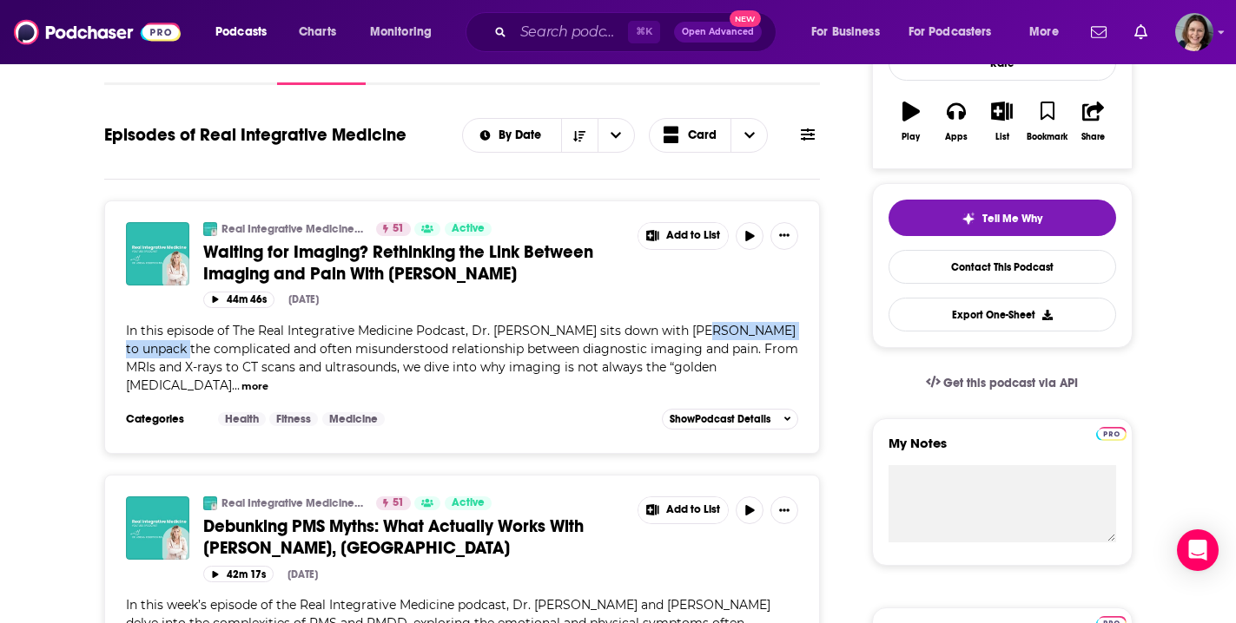
drag, startPoint x: 695, startPoint y: 330, endPoint x: 175, endPoint y: 349, distance: 520.5
click at [175, 349] on span "In this episode of The Real Integrative Medicine Podcast, Dr. Jordan Robertson …" at bounding box center [462, 358] width 672 height 70
copy span "Dr. Kirstie Griffiths"
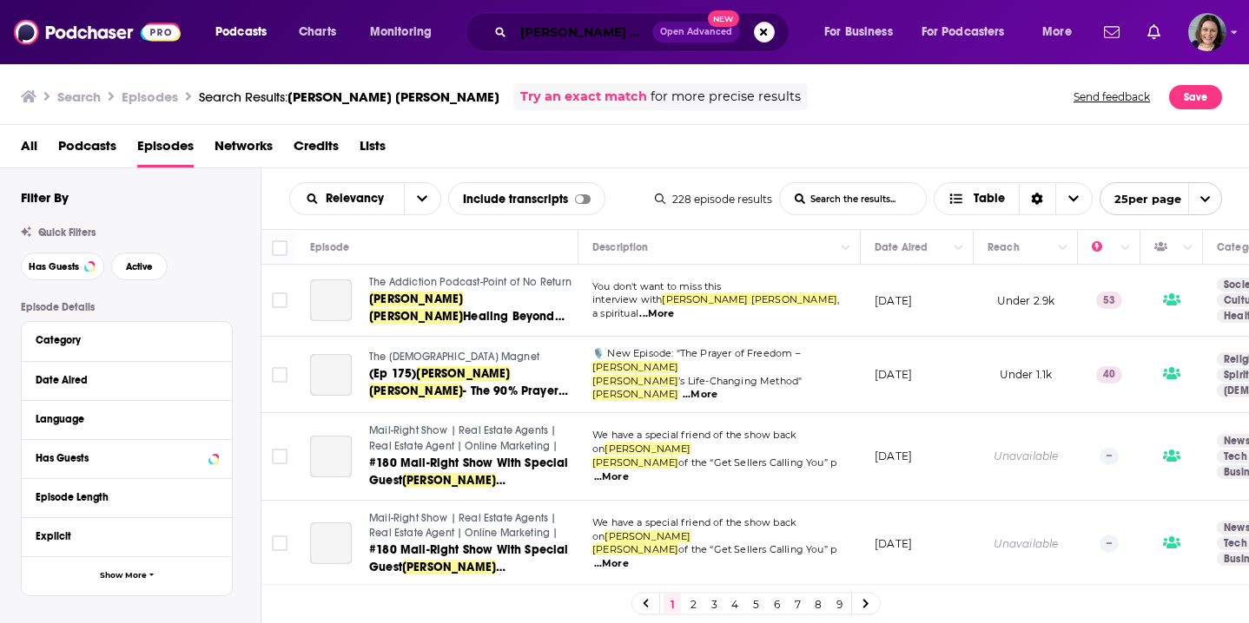
click at [584, 35] on input "Beatty Carmichael" at bounding box center [582, 32] width 139 height 28
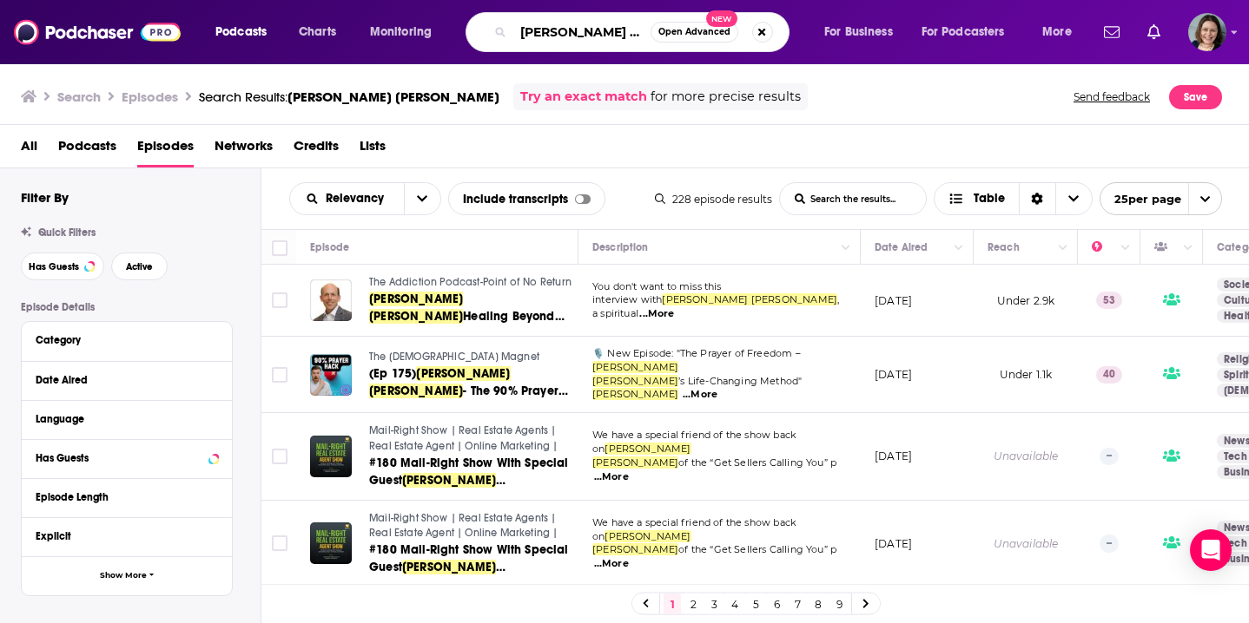
drag, startPoint x: 639, startPoint y: 34, endPoint x: 511, endPoint y: 29, distance: 127.8
click at [511, 29] on div "Beatty Carmichael Open Advanced New" at bounding box center [627, 32] width 324 height 40
type input "radical health rebel"
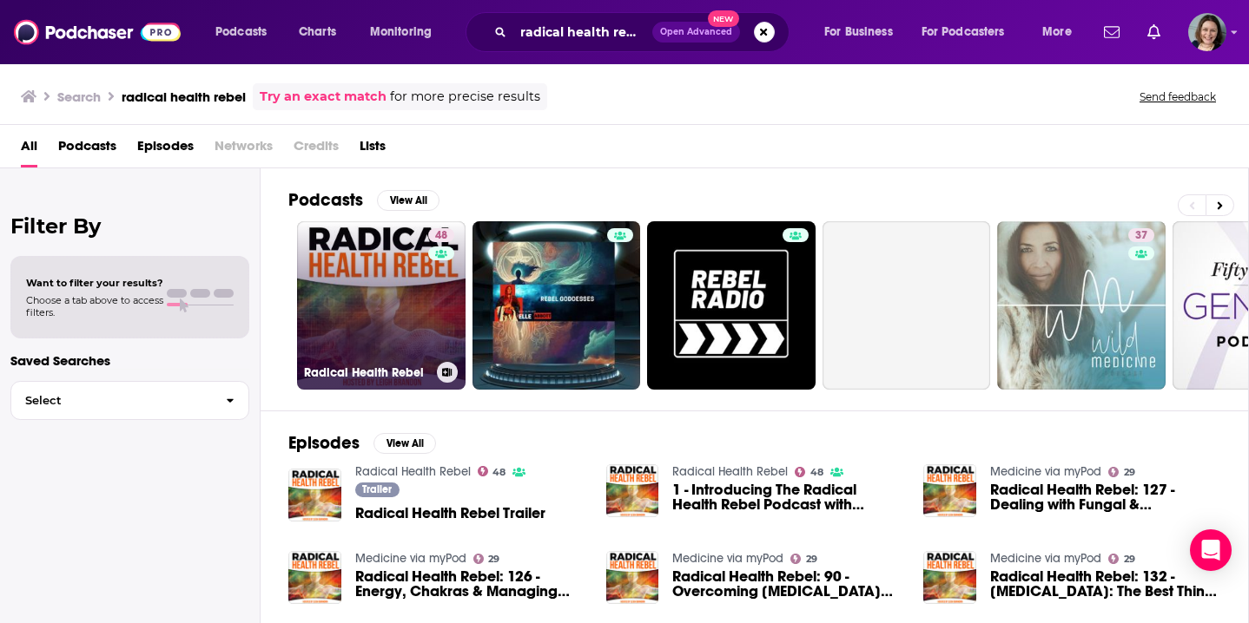
click at [406, 318] on link "48 Radical Health Rebel" at bounding box center [381, 305] width 168 height 168
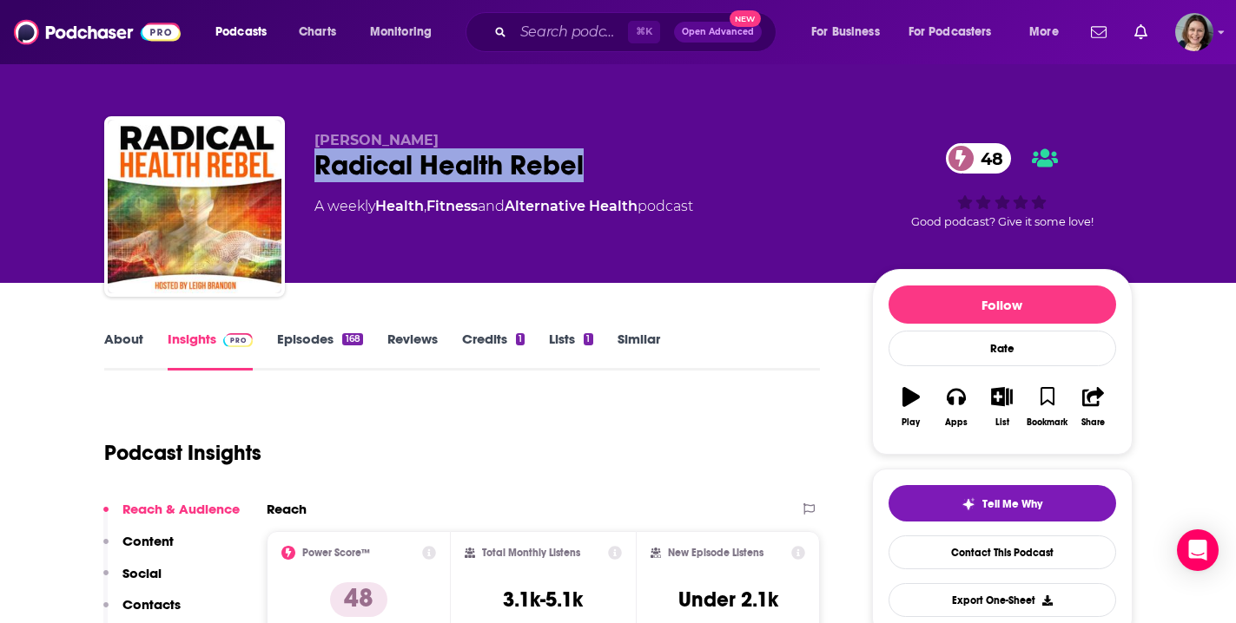
drag, startPoint x: 316, startPoint y: 162, endPoint x: 613, endPoint y: 169, distance: 297.1
click at [613, 170] on div "Radical Health Rebel 48" at bounding box center [579, 165] width 530 height 34
copy h2 "Radical Health Rebel"
click at [128, 340] on link "About" at bounding box center [123, 351] width 39 height 40
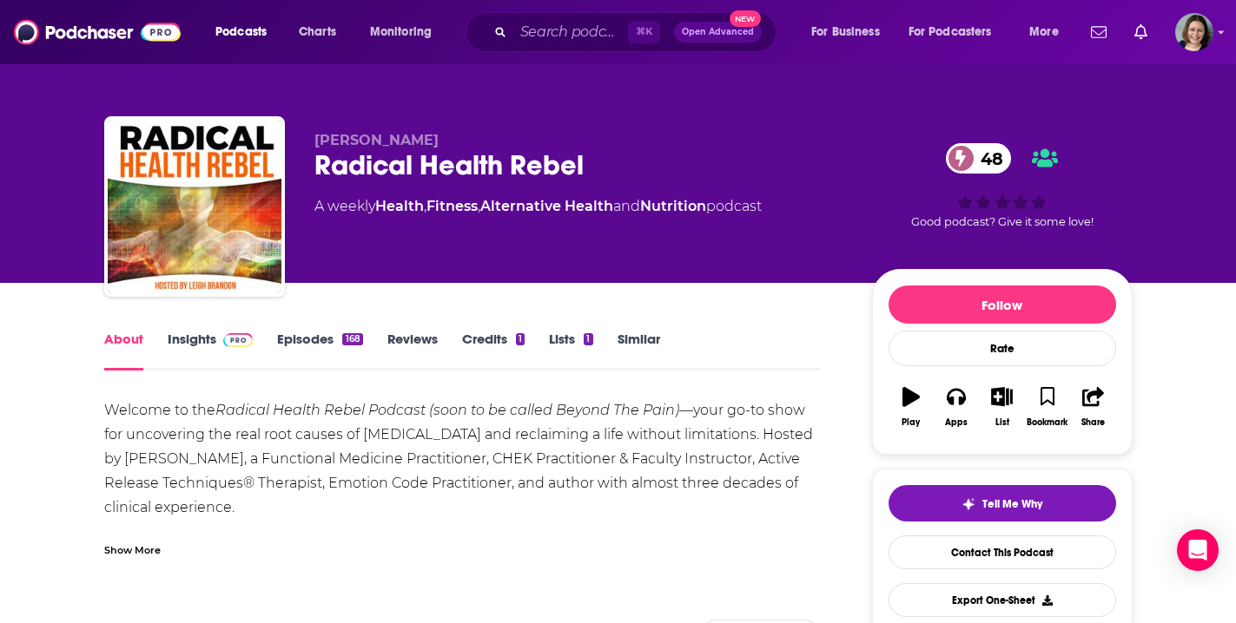
click at [134, 553] on div "Show More" at bounding box center [132, 549] width 56 height 16
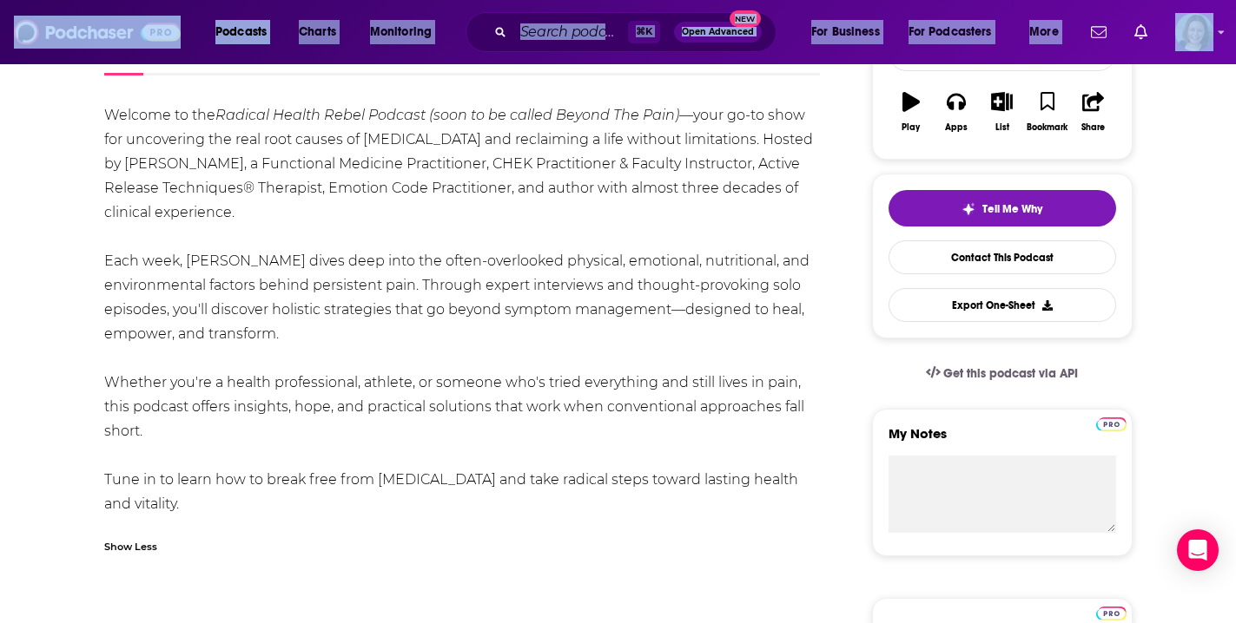
scroll to position [358, 0]
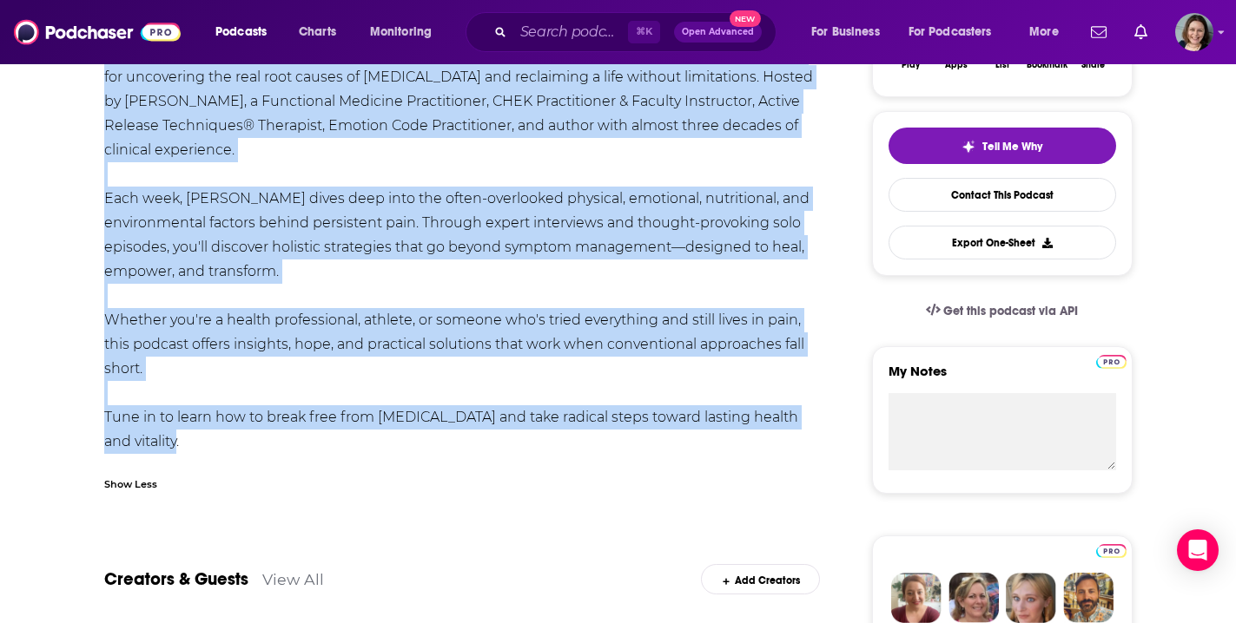
drag, startPoint x: 105, startPoint y: 412, endPoint x: 203, endPoint y: 450, distance: 105.0
click at [203, 450] on div "Welcome to the Radical Health Rebel Podcast (soon to be called Beyond The Pain)…" at bounding box center [462, 247] width 716 height 413
copy div "Welcome to the Radical Health Rebel Podcast (soon to be called Beyond The Pain)…"
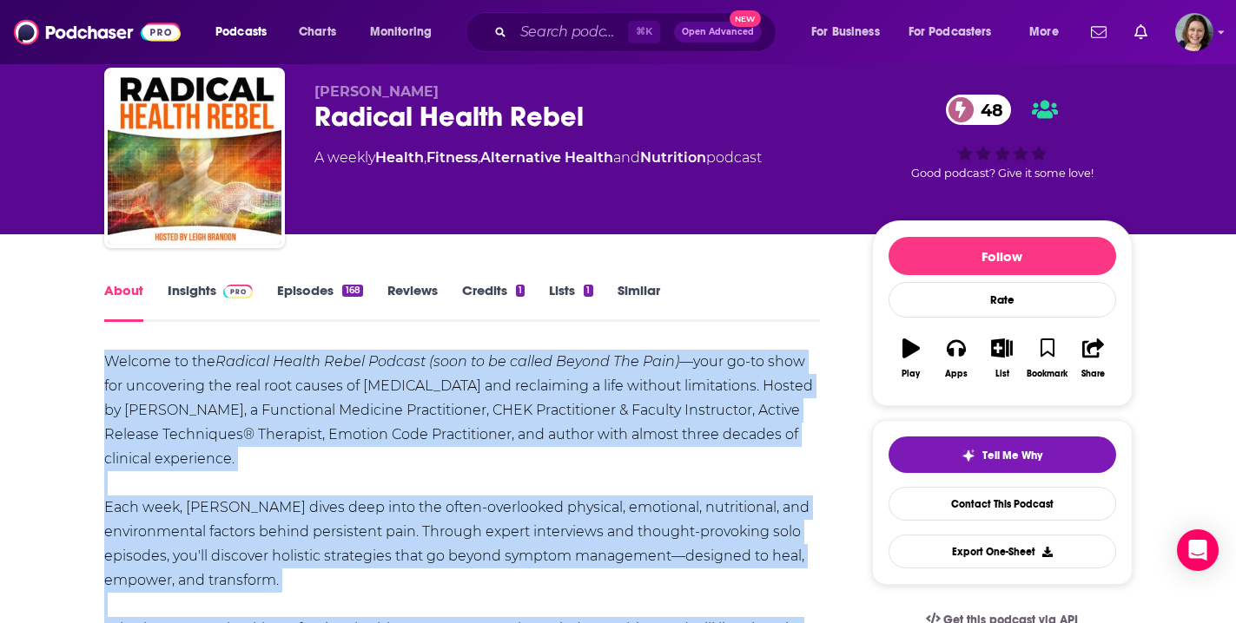
scroll to position [0, 0]
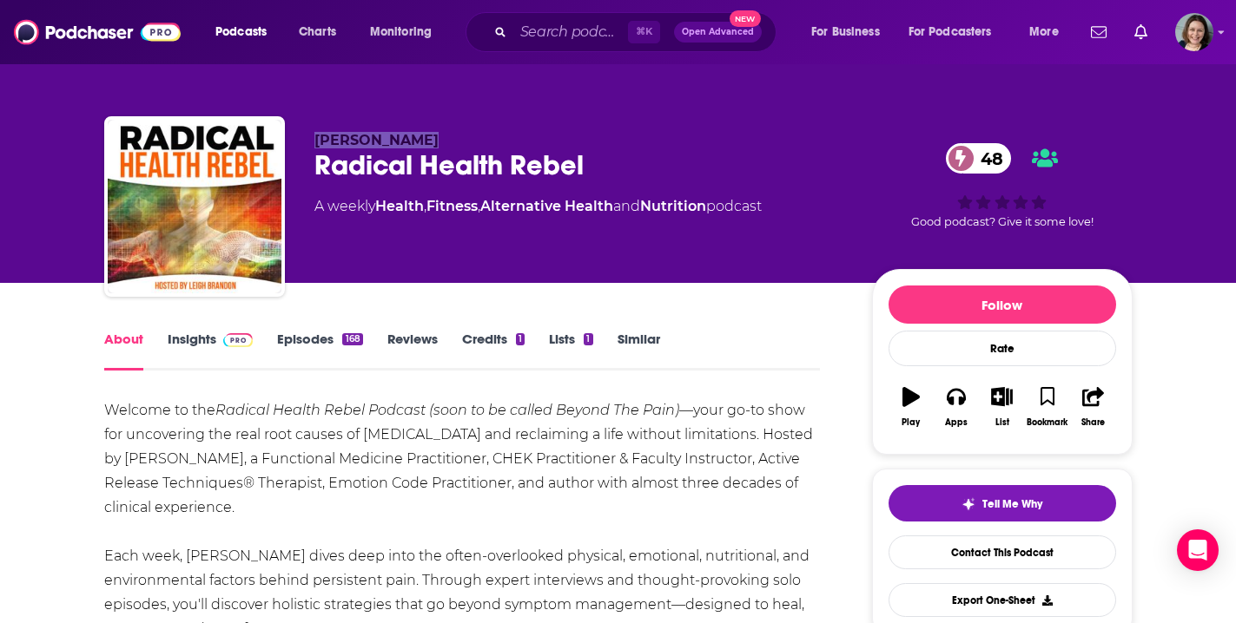
drag, startPoint x: 424, startPoint y: 145, endPoint x: 315, endPoint y: 142, distance: 108.6
click at [315, 142] on p "Leigh Brandon" at bounding box center [579, 140] width 530 height 16
copy span "Leigh Brandon"
click at [195, 339] on link "Insights" at bounding box center [211, 351] width 86 height 40
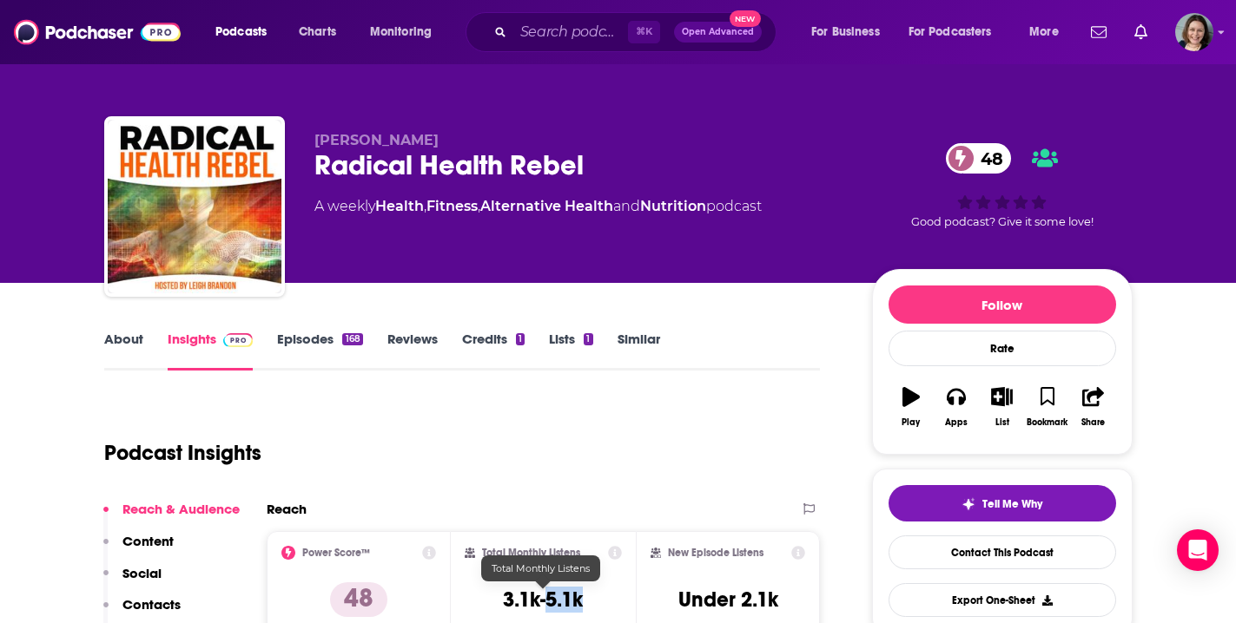
drag, startPoint x: 549, startPoint y: 599, endPoint x: 584, endPoint y: 600, distance: 35.6
click at [584, 600] on div "Total Monthly Listens 3.1k-5.1k" at bounding box center [543, 586] width 157 height 80
copy h3 "5.1k"
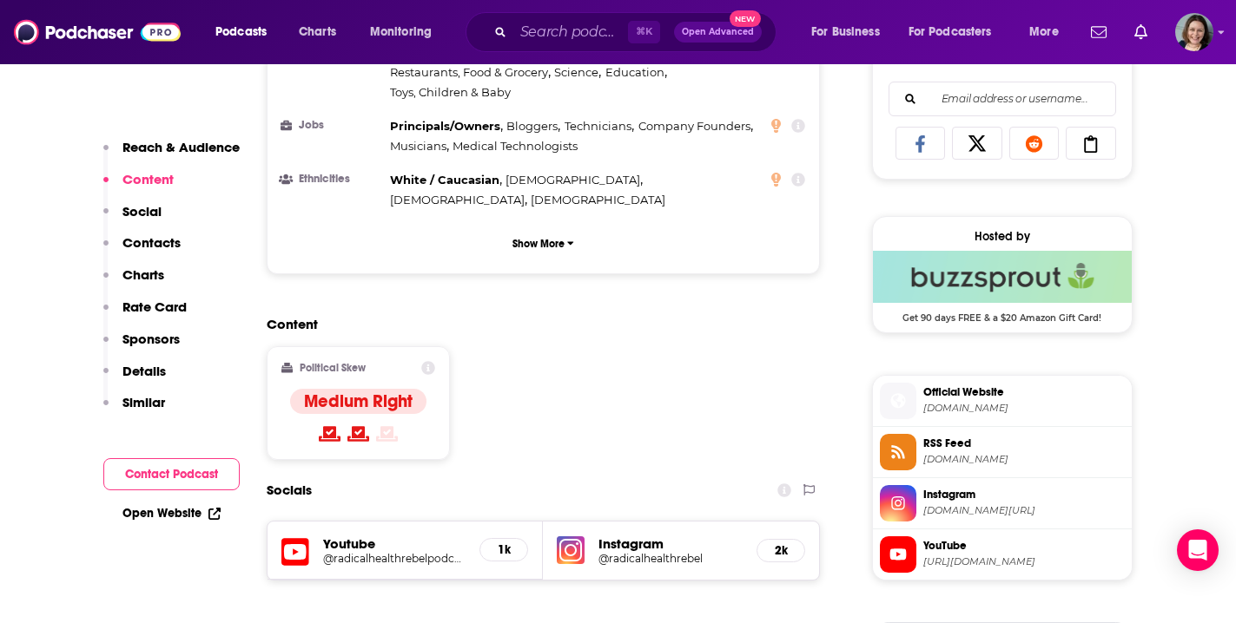
scroll to position [1145, 0]
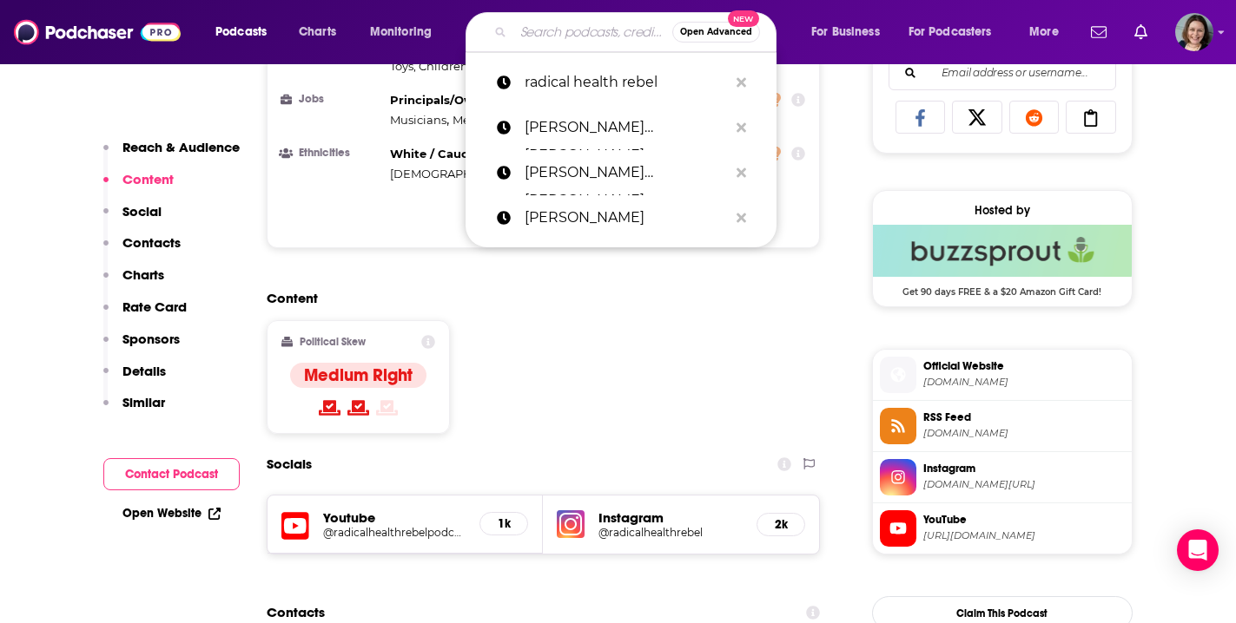
click at [559, 36] on input "Search podcasts, credits, & more..." at bounding box center [592, 32] width 159 height 28
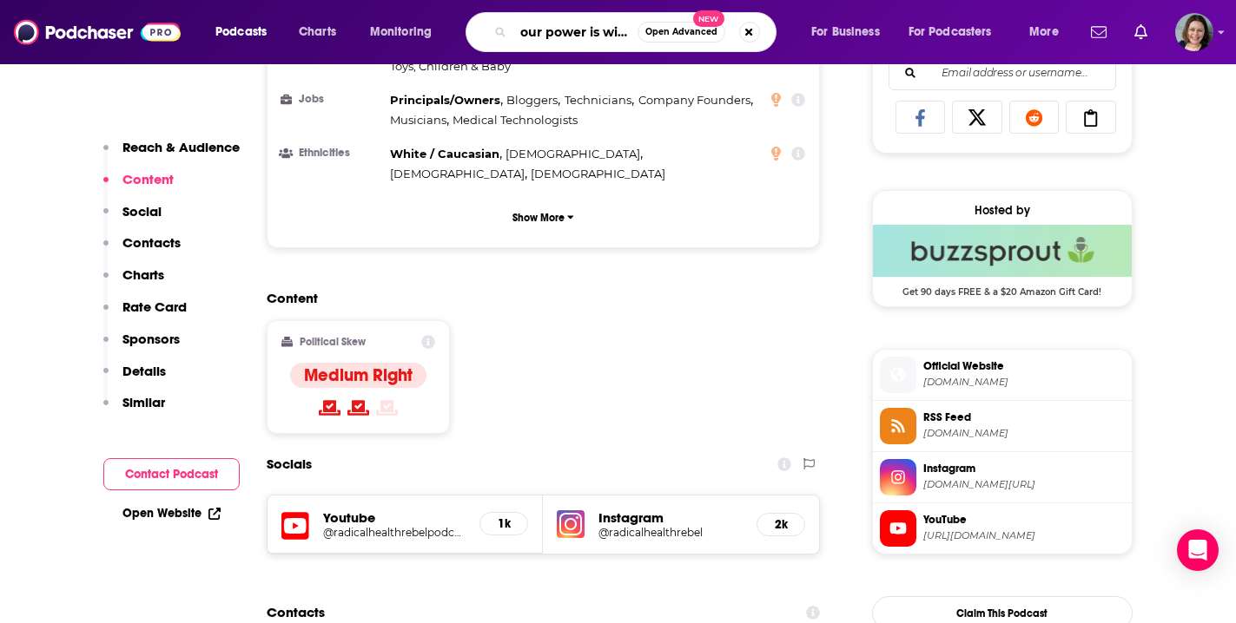
type input "our power is within"
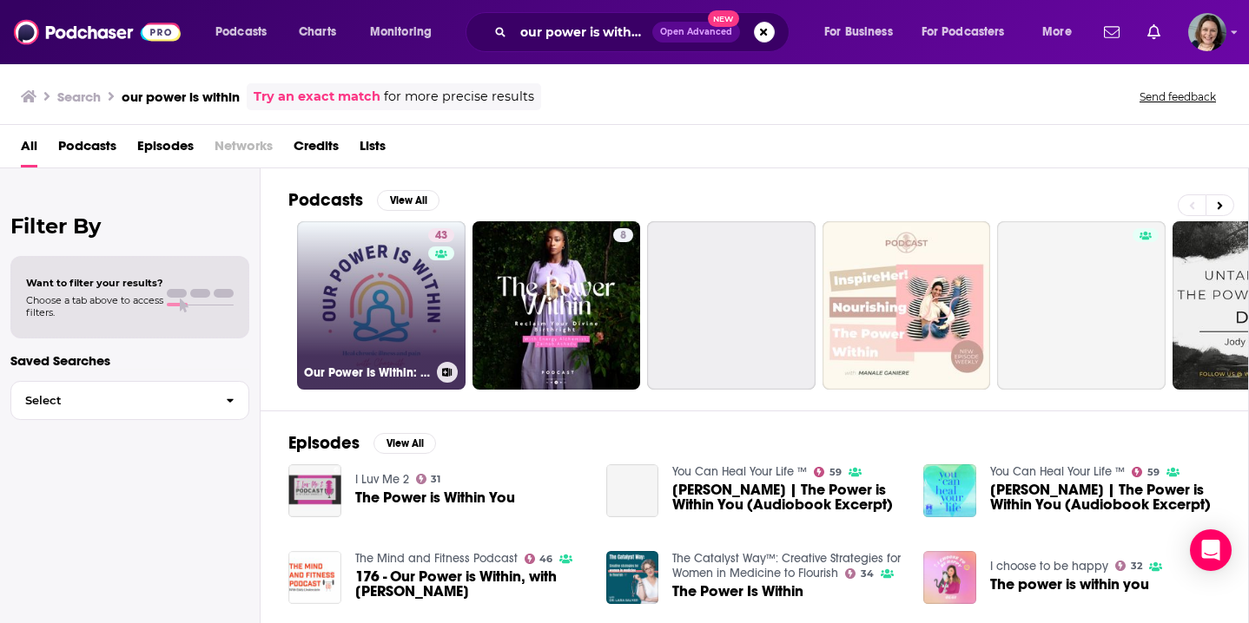
click at [412, 306] on link "43 Our Power Is Within: Heal Chronic Illness & Pain" at bounding box center [381, 305] width 168 height 168
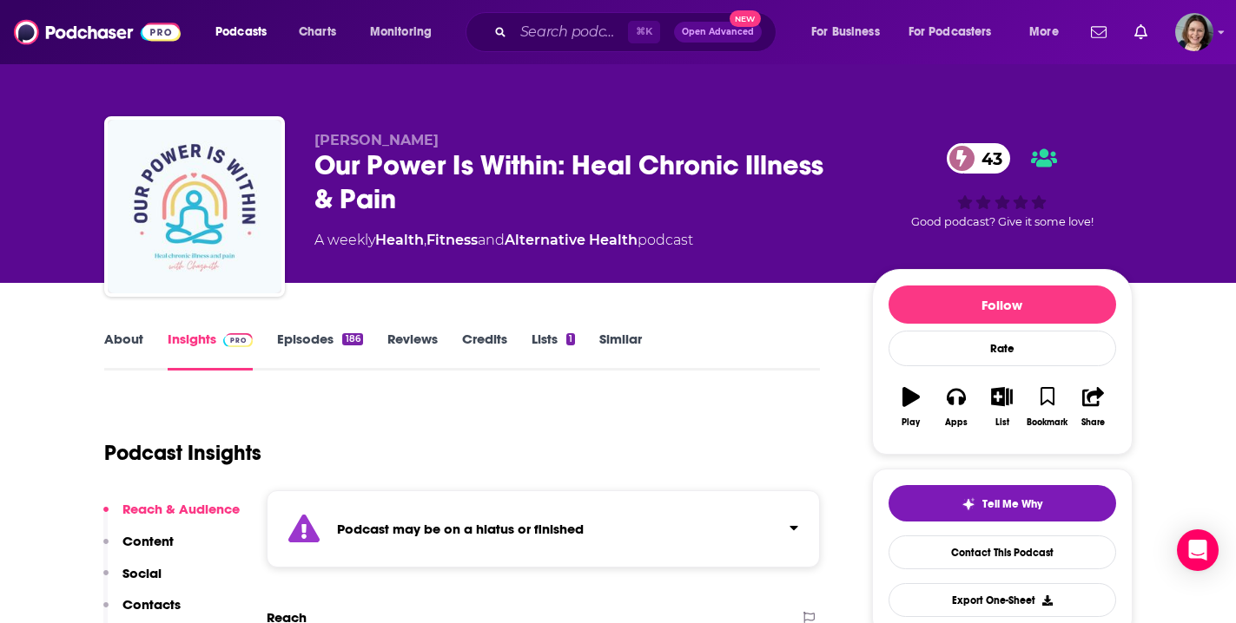
click at [319, 344] on link "Episodes 186" at bounding box center [319, 351] width 85 height 40
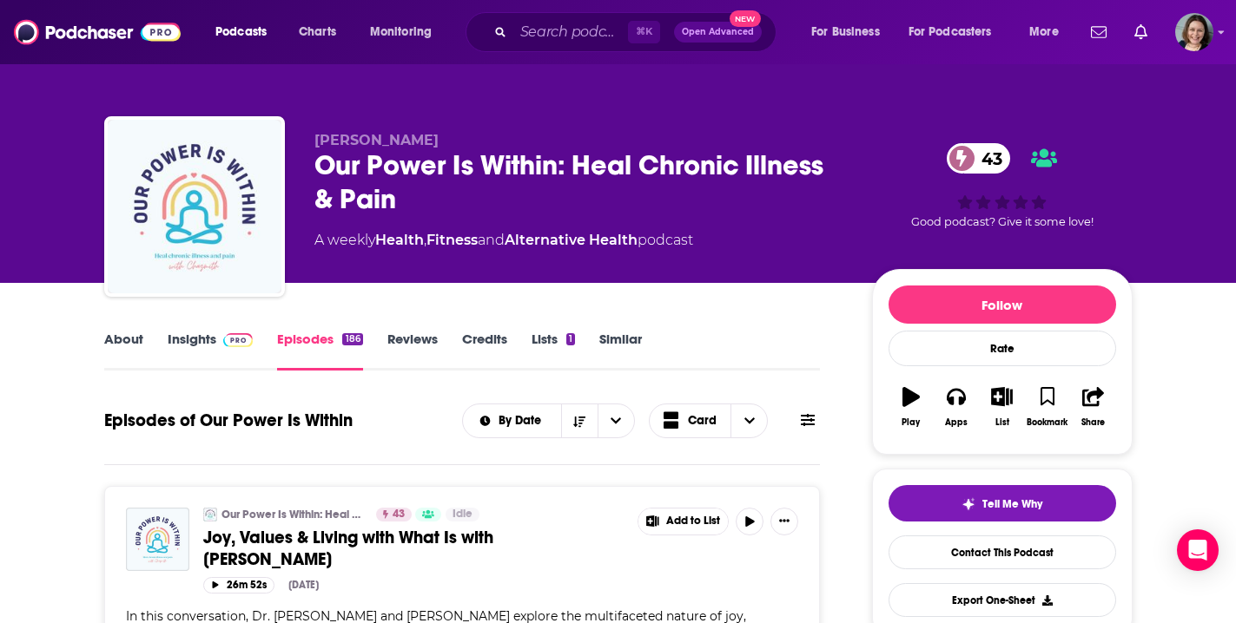
scroll to position [267, 0]
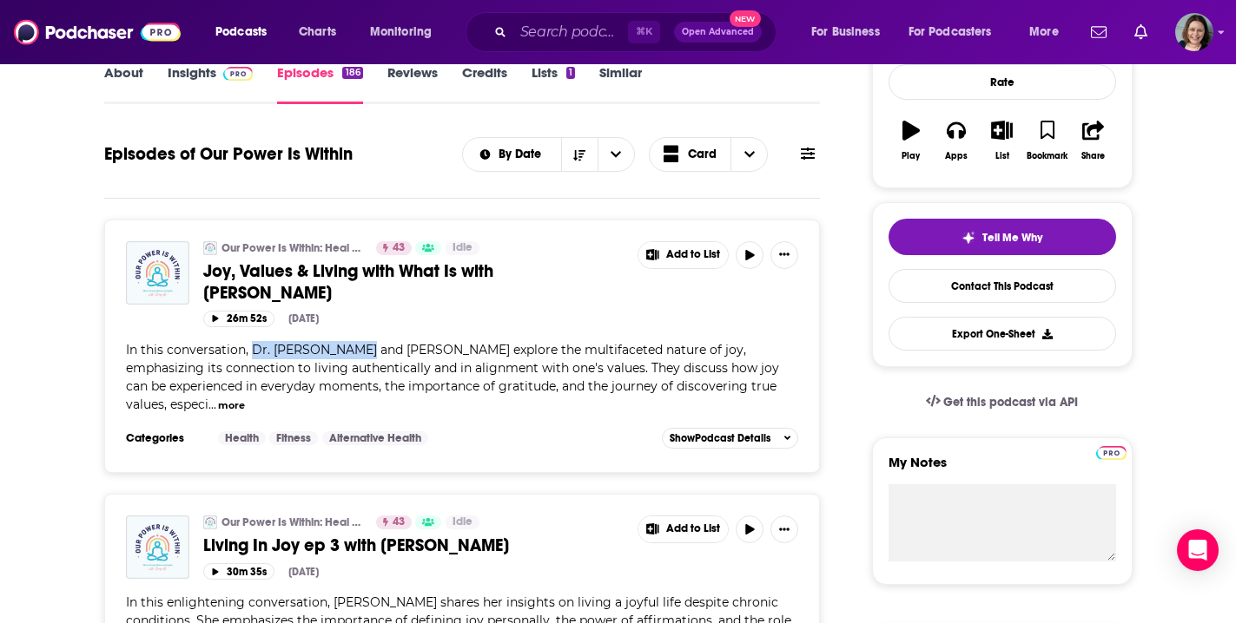
drag, startPoint x: 251, startPoint y: 352, endPoint x: 353, endPoint y: 353, distance: 102.5
click at [353, 353] on span "In this conversation, Dr. Kathleen King and Chazmith explore the multifaceted n…" at bounding box center [452, 377] width 653 height 70
copy span "Dr. [PERSON_NAME]"
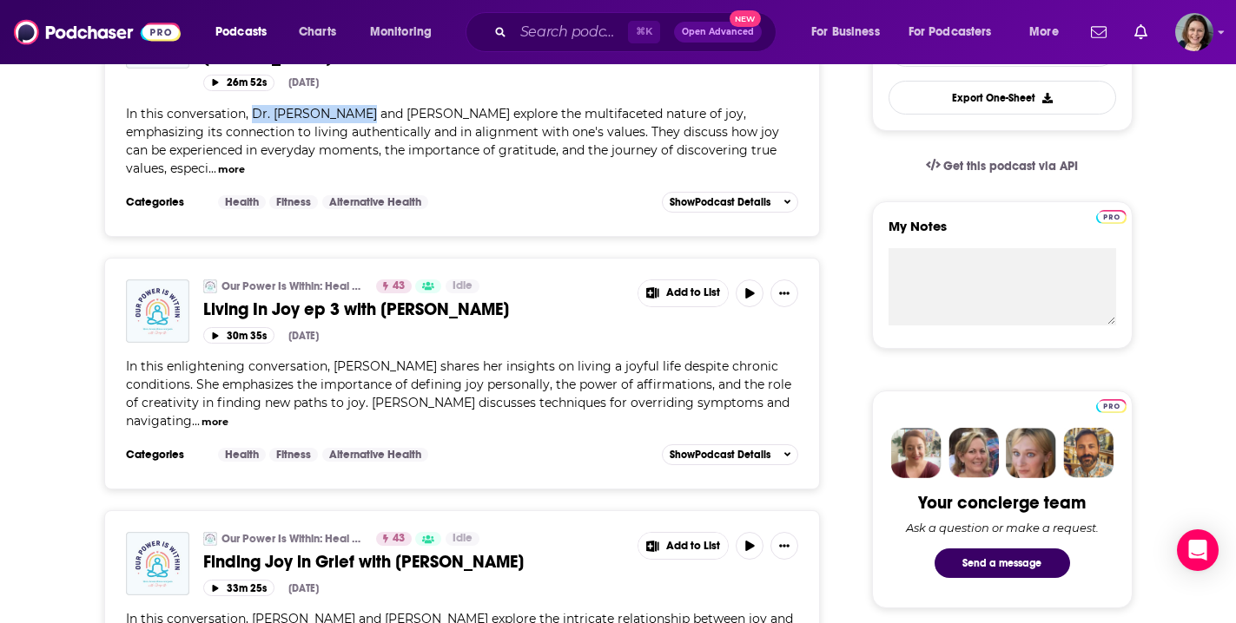
scroll to position [512, 0]
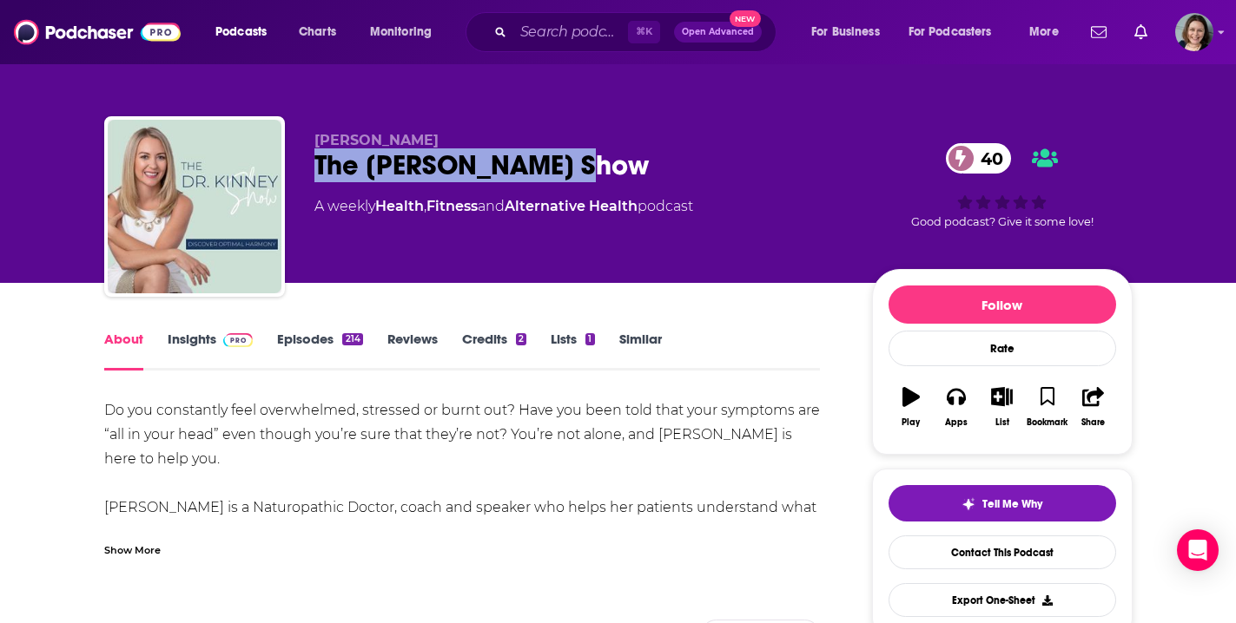
drag, startPoint x: 316, startPoint y: 160, endPoint x: 569, endPoint y: 164, distance: 252.7
click at [569, 164] on div "The [PERSON_NAME] Show 40" at bounding box center [579, 165] width 530 height 34
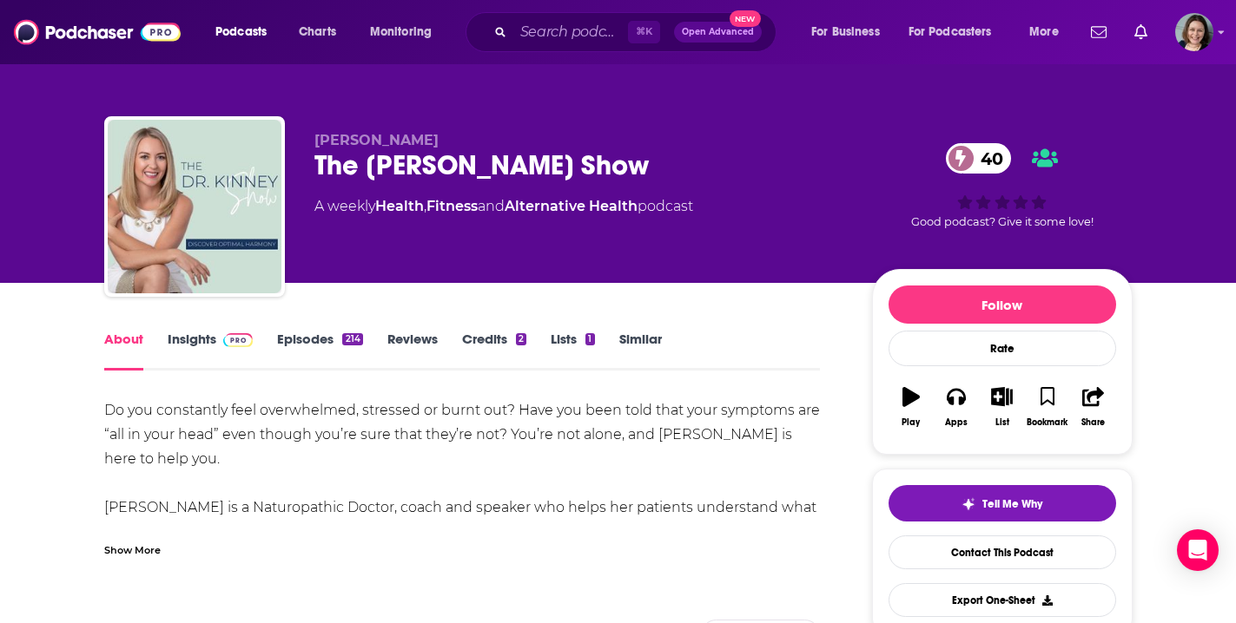
click at [142, 546] on div "Show More" at bounding box center [132, 549] width 56 height 16
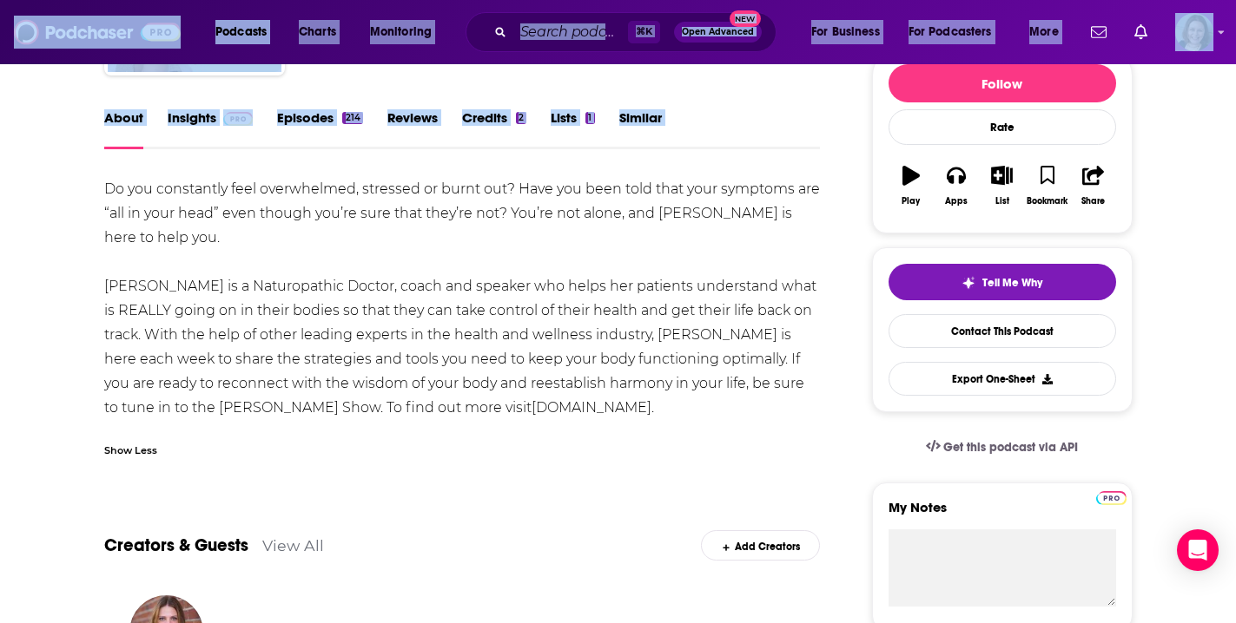
scroll to position [289, 0]
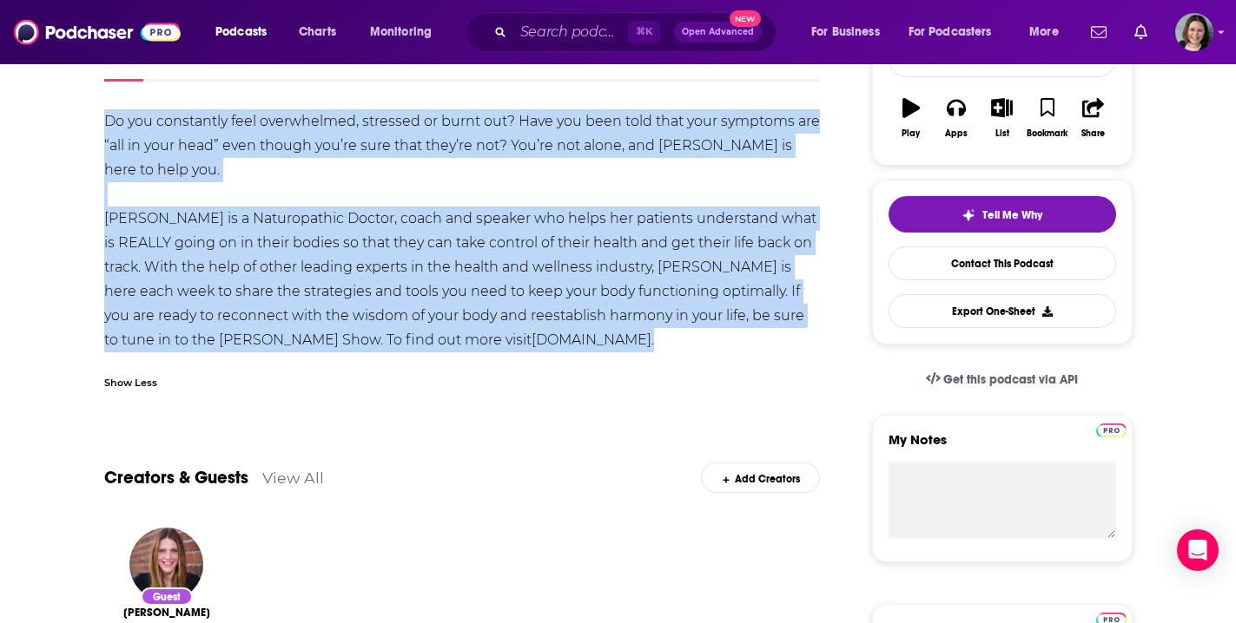
drag, startPoint x: 103, startPoint y: 408, endPoint x: 604, endPoint y: 337, distance: 506.1
click at [604, 337] on div "Do you constantly feel overwhelmed, stressed or burnt out? Have you been told t…" at bounding box center [462, 230] width 716 height 243
copy div "Do you constantly feel overwhelmed, stressed or burnt out? Have you been told t…"
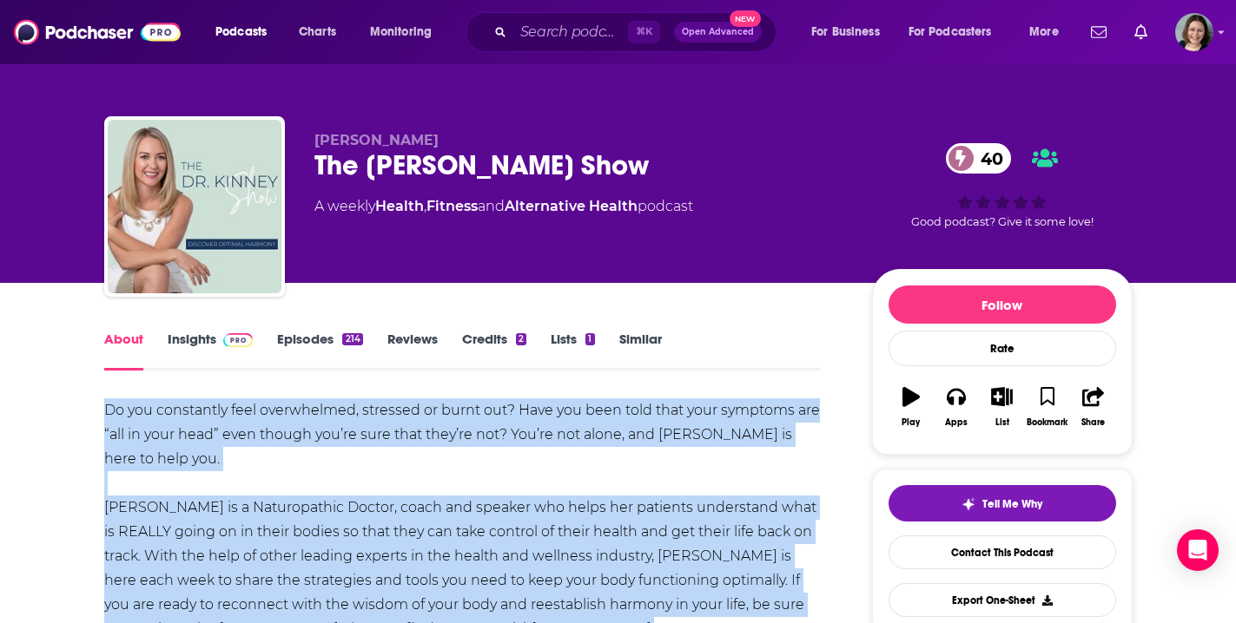
click at [202, 334] on link "Insights" at bounding box center [211, 351] width 86 height 40
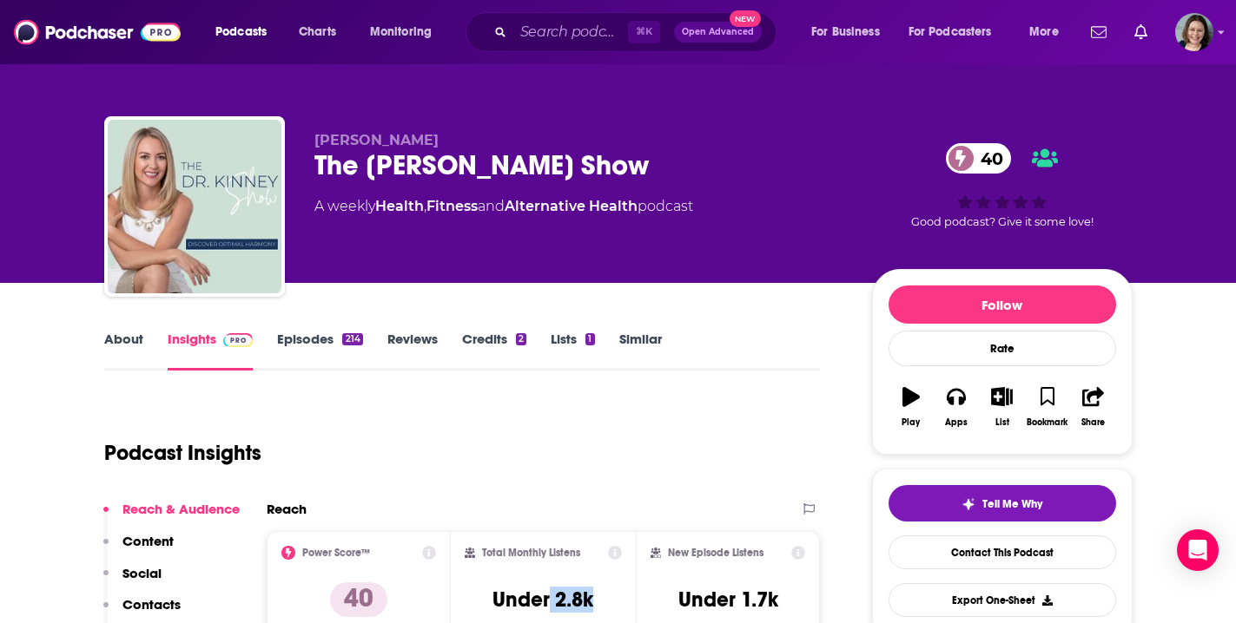
drag, startPoint x: 551, startPoint y: 606, endPoint x: 599, endPoint y: 606, distance: 47.8
click at [599, 606] on div "Total Monthly Listens Under 2.8k" at bounding box center [543, 586] width 157 height 80
copy h3 "2.8k"
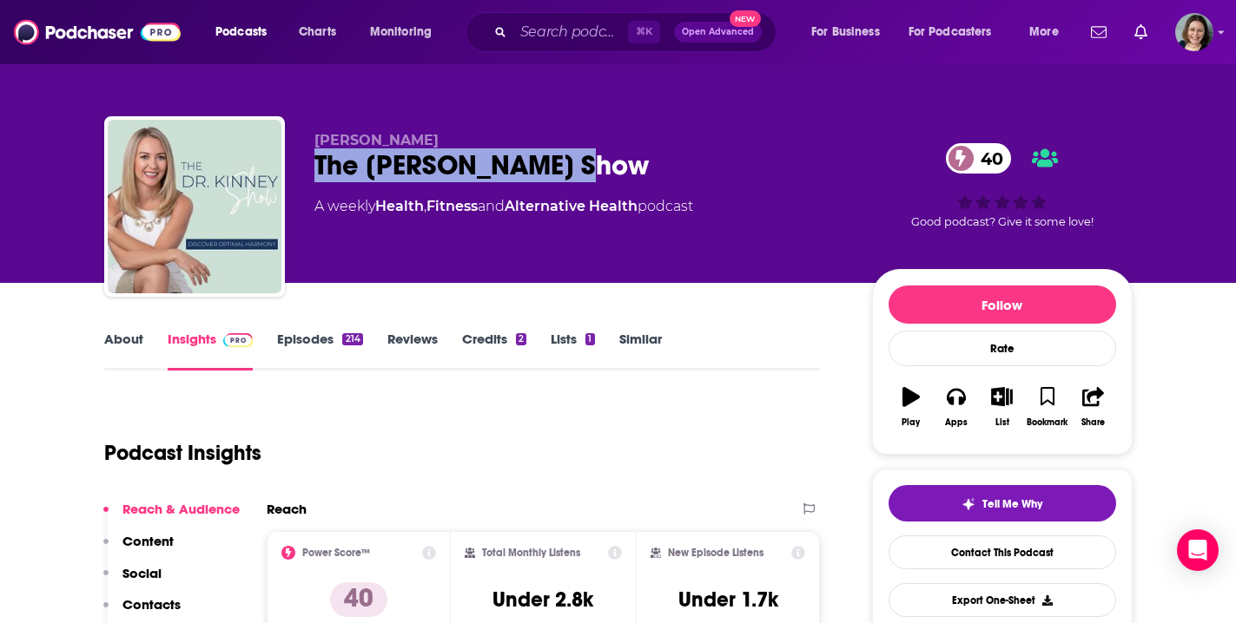
drag, startPoint x: 571, startPoint y: 167, endPoint x: 310, endPoint y: 160, distance: 260.6
click at [310, 160] on div "[PERSON_NAME] The [PERSON_NAME] Show 40 A weekly Health , Fitness and Alternati…" at bounding box center [618, 210] width 1028 height 188
copy h2 "The [PERSON_NAME] Show"
click at [313, 341] on link "Episodes 214" at bounding box center [319, 351] width 85 height 40
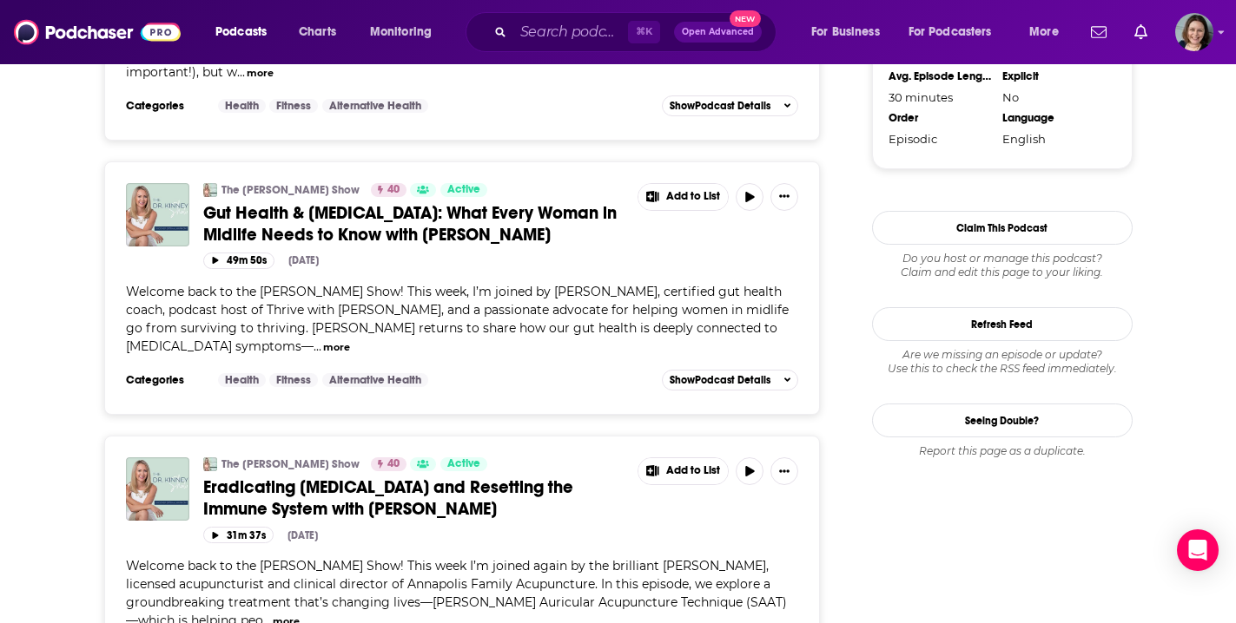
scroll to position [1752, 0]
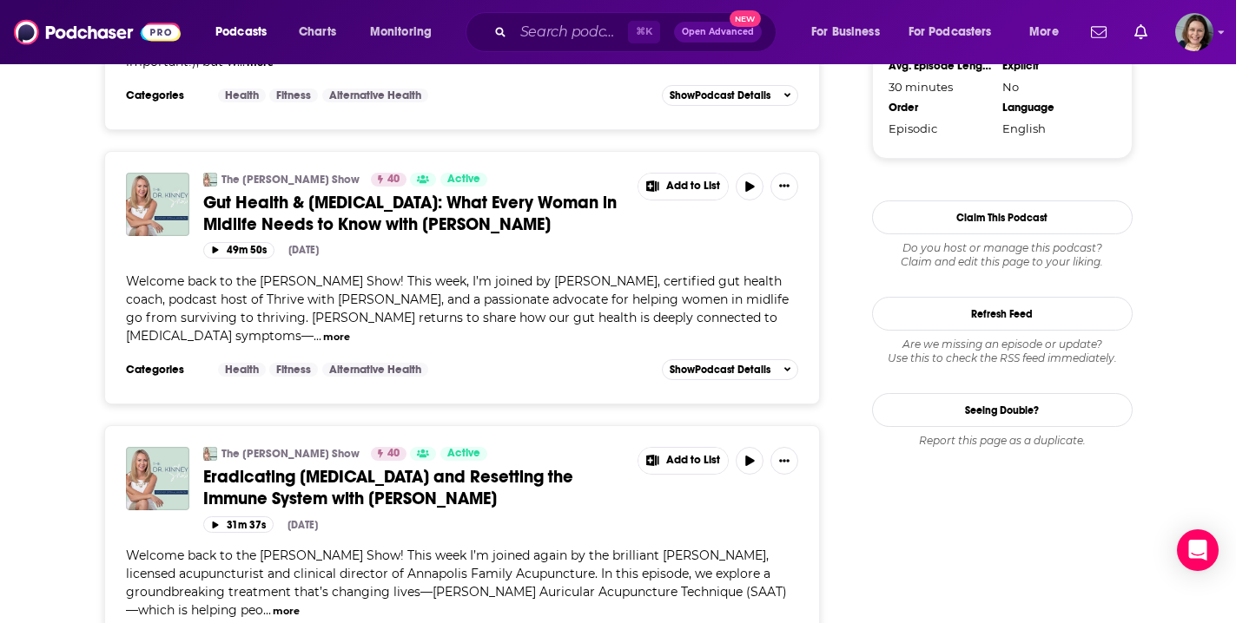
click at [531, 466] on span "Eradicating [MEDICAL_DATA] and Resetting the Immune System with [PERSON_NAME]" at bounding box center [388, 487] width 370 height 43
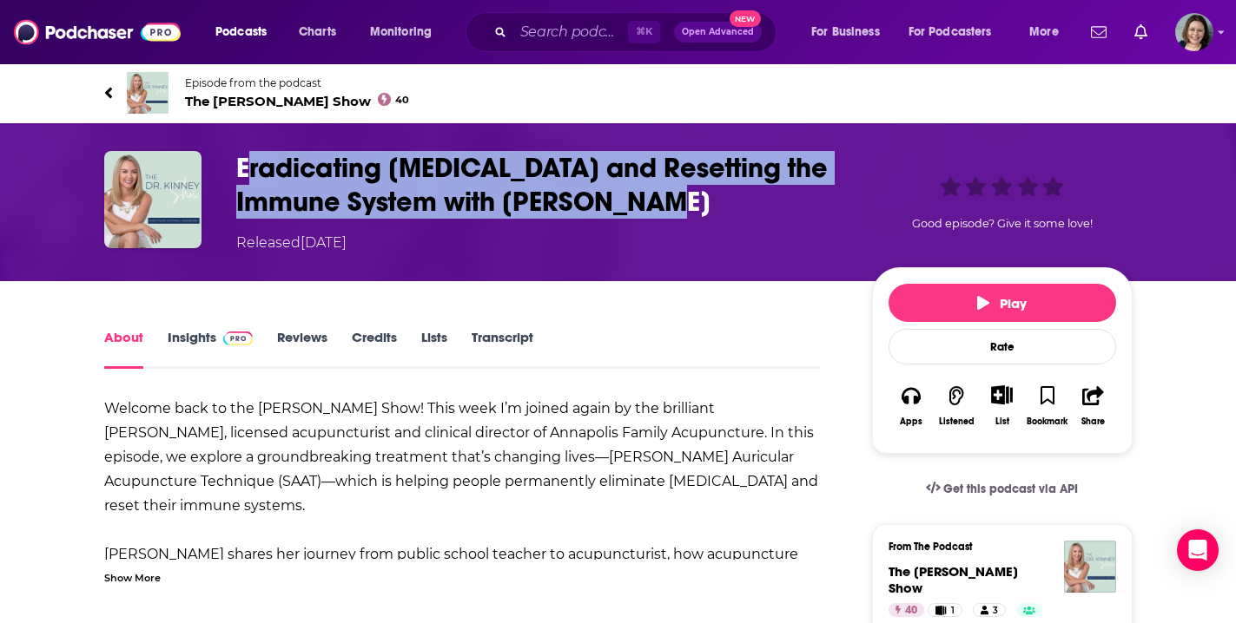
drag, startPoint x: 236, startPoint y: 168, endPoint x: 573, endPoint y: 208, distance: 339.3
click at [573, 208] on h1 "Eradicating [MEDICAL_DATA] and Resetting the Immune System with [PERSON_NAME]" at bounding box center [540, 185] width 608 height 68
copy h1 "Eradicating [MEDICAL_DATA] and Resetting the Immune System with [PERSON_NAME]"
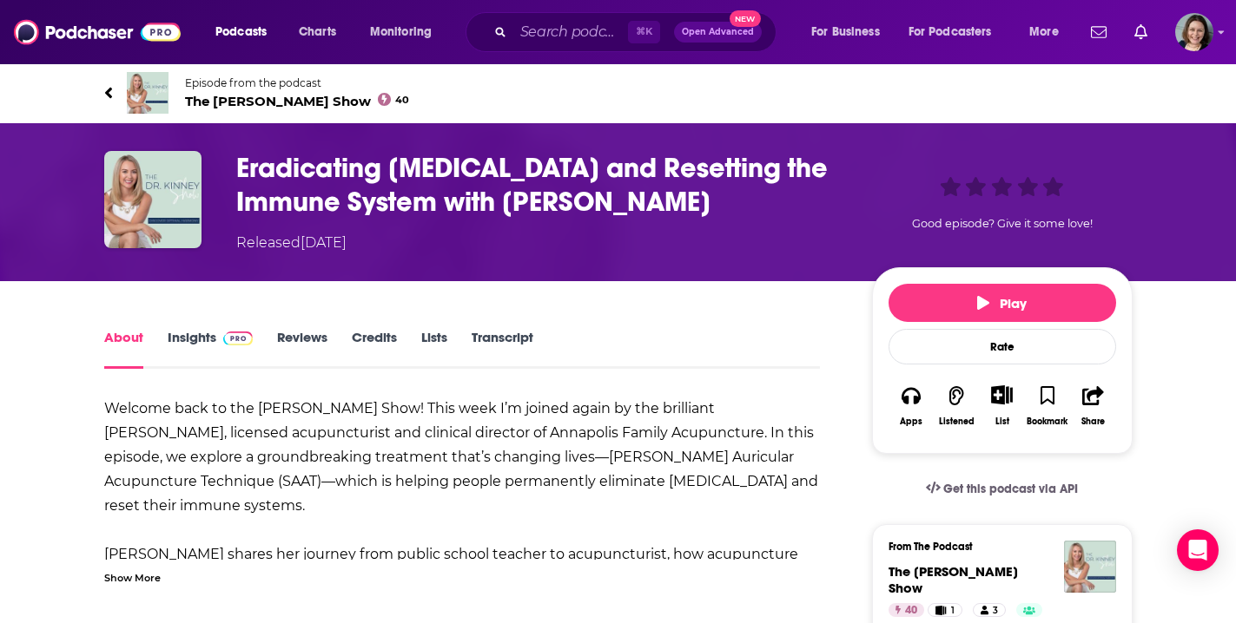
click at [141, 582] on div "Show More" at bounding box center [132, 577] width 56 height 16
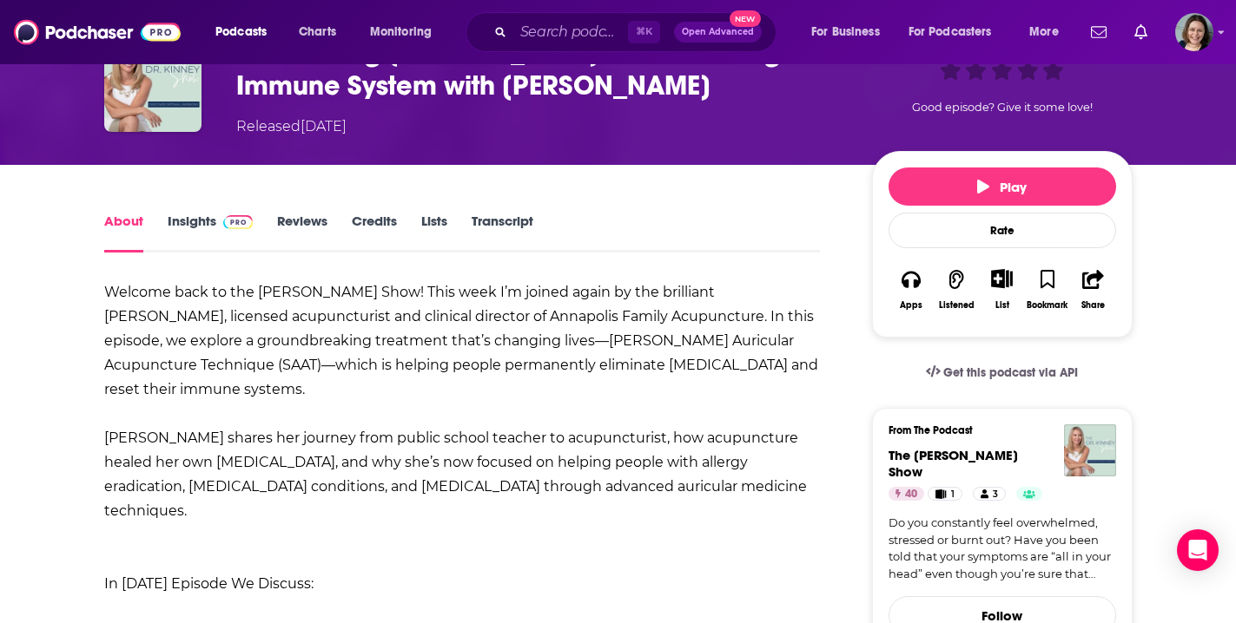
scroll to position [145, 0]
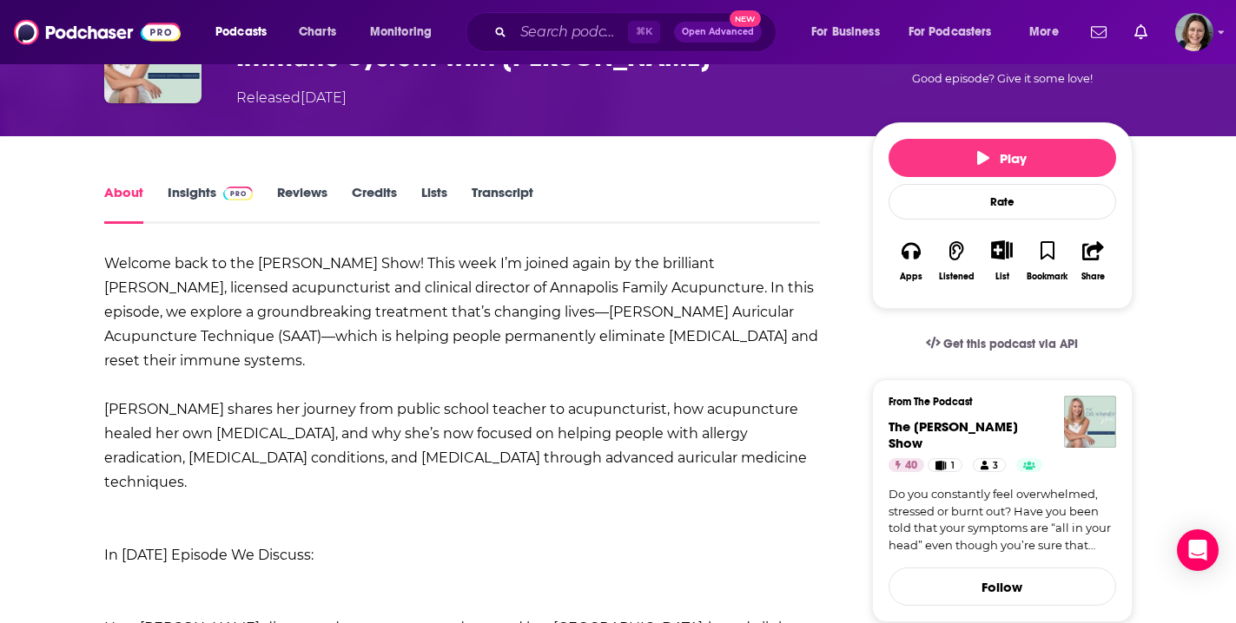
drag, startPoint x: 670, startPoint y: 263, endPoint x: 789, endPoint y: 430, distance: 204.8
copy div "[PERSON_NAME], licensed acupuncturist and clinical director of Annapolis Family…"
click at [586, 34] on input "Search podcasts, credits, & more..." at bounding box center [570, 32] width 115 height 28
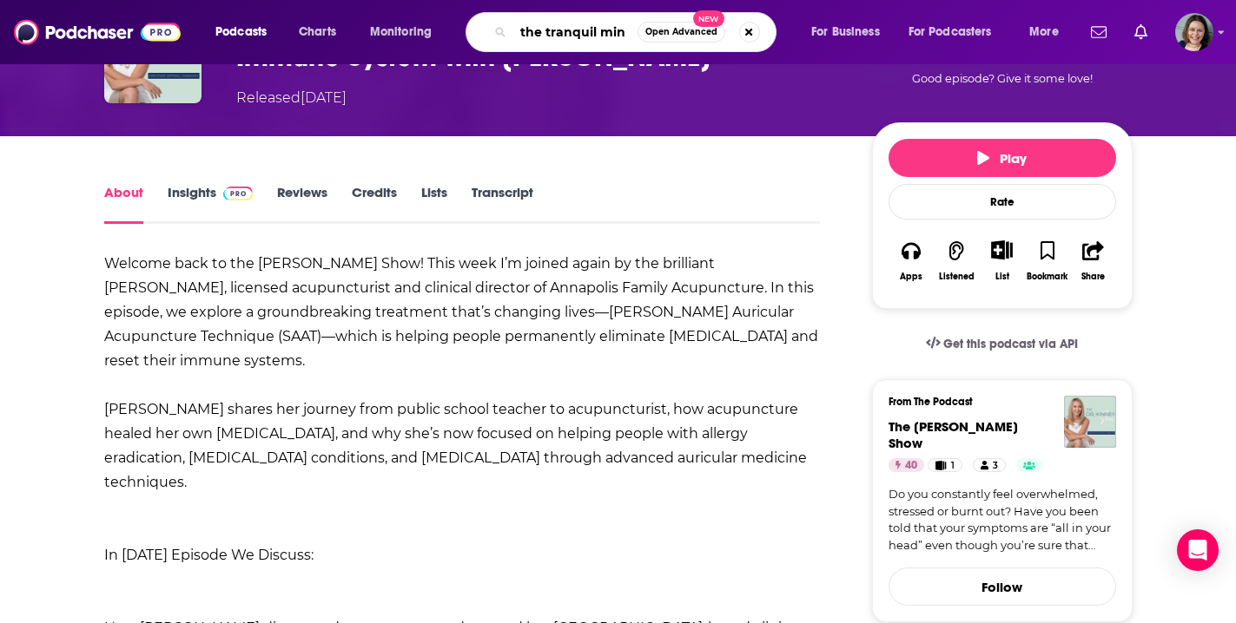
type input "the tranquil mind"
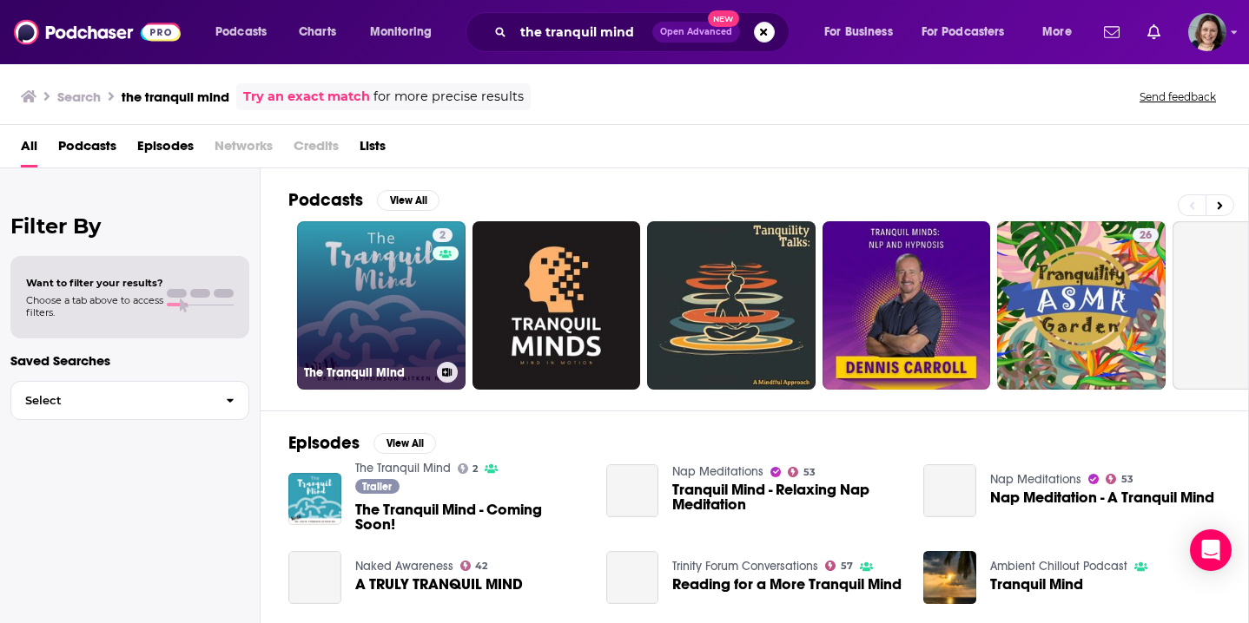
click at [411, 300] on link "2 The Tranquil Mind" at bounding box center [381, 305] width 168 height 168
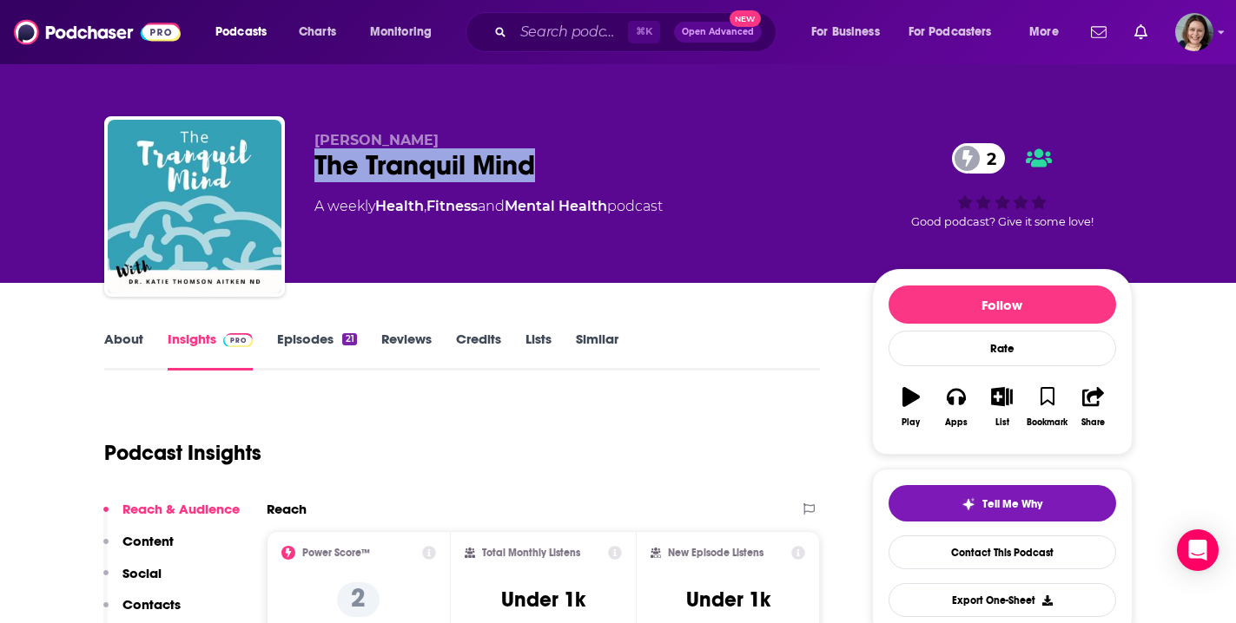
drag, startPoint x: 315, startPoint y: 163, endPoint x: 536, endPoint y: 162, distance: 220.6
click at [536, 162] on div "The Tranquil Mind 2" at bounding box center [579, 165] width 530 height 34
copy h2 "The Tranquil Mind"
click at [127, 340] on link "About" at bounding box center [123, 351] width 39 height 40
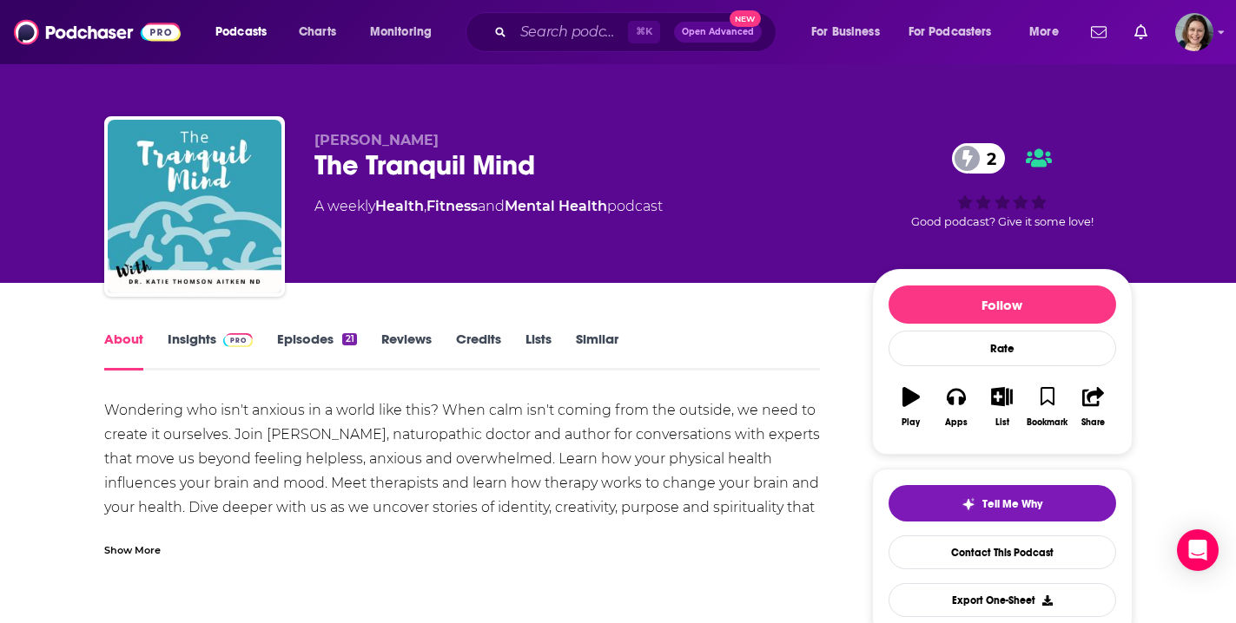
click at [127, 554] on div "Show More" at bounding box center [132, 549] width 56 height 16
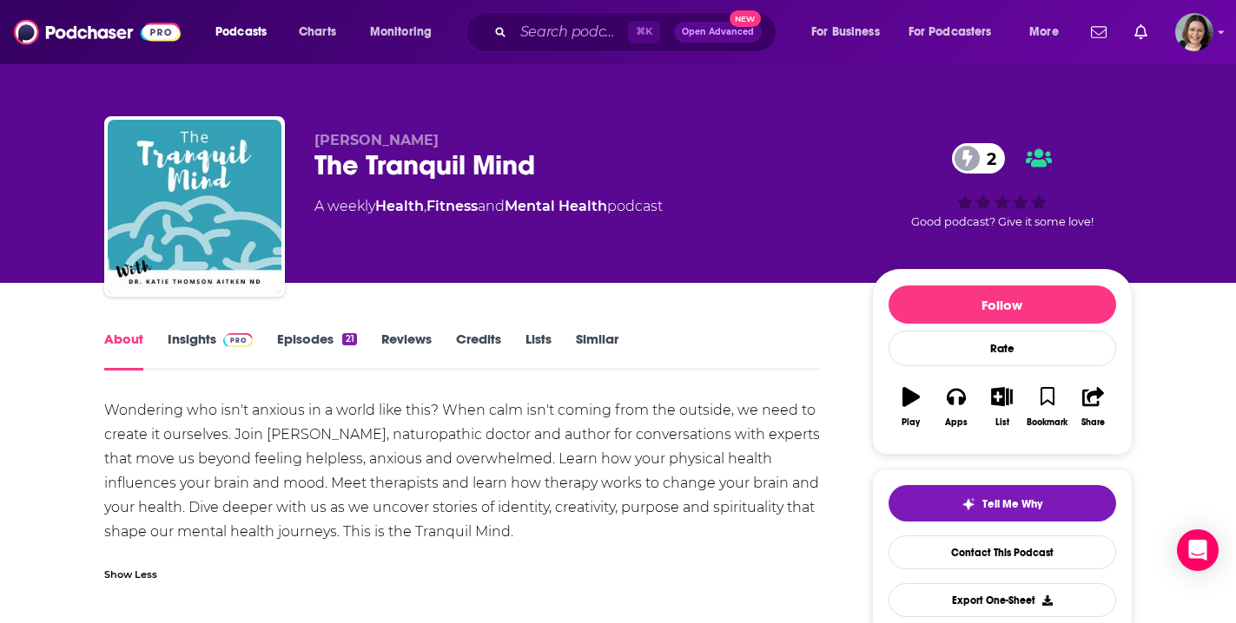
drag, startPoint x: 106, startPoint y: 409, endPoint x: 634, endPoint y: 529, distance: 541.4
click at [634, 529] on div "Wondering who isn't anxious in a world like this? When calm isn't coming from t…" at bounding box center [462, 472] width 716 height 146
copy div "Wondering who isn't anxious in a world like this? When calm isn't coming from t…"
